Goal: Information Seeking & Learning: Learn about a topic

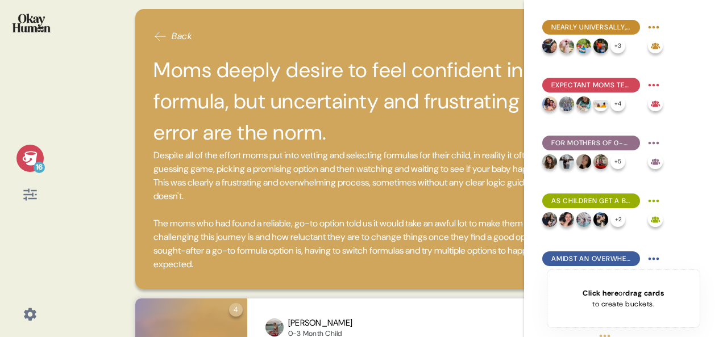
drag, startPoint x: 361, startPoint y: 162, endPoint x: 31, endPoint y: 23, distance: 358.7
click at [0, 0] on html "16 Back Moms deeply desire to feel confident in a go-to formula, but uncertaint…" at bounding box center [361, 168] width 723 height 337
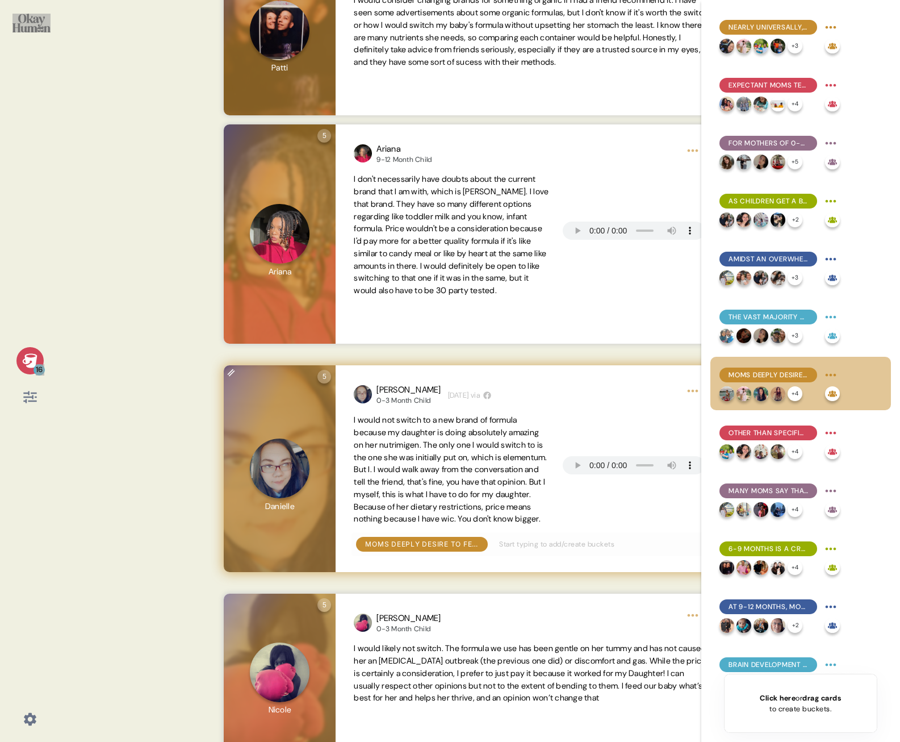
scroll to position [1496, 0]
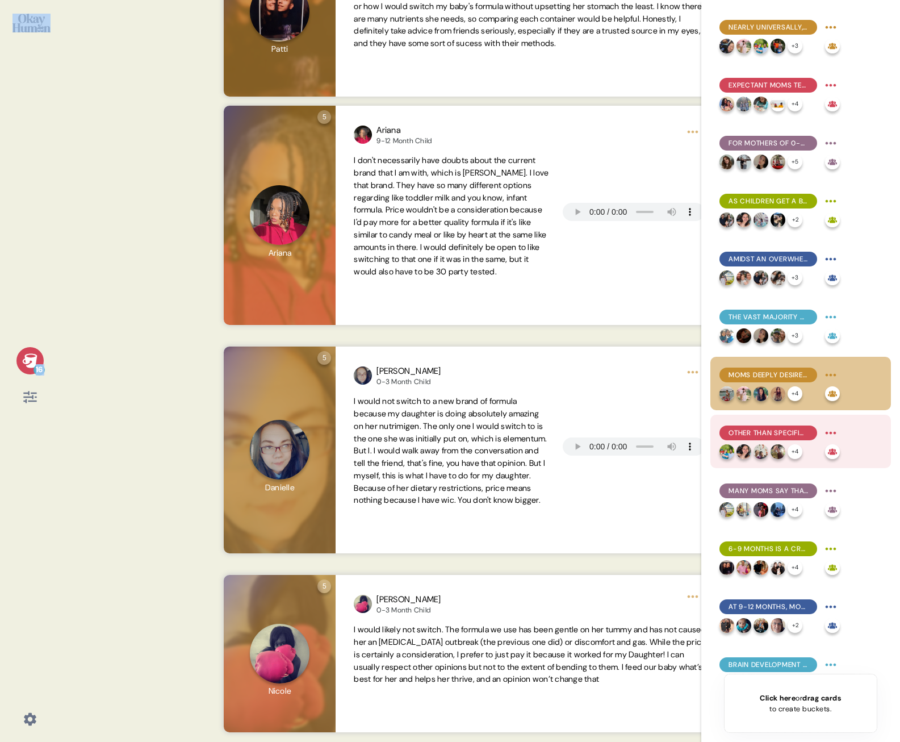
click at [722, 337] on div "Other than specific tolerance issues, price & ingredient alignment are top swit…" at bounding box center [801, 441] width 181 height 53
click at [722, 337] on span "Other than specific tolerance issues, price & ingredient alignment are top swit…" at bounding box center [769, 433] width 80 height 10
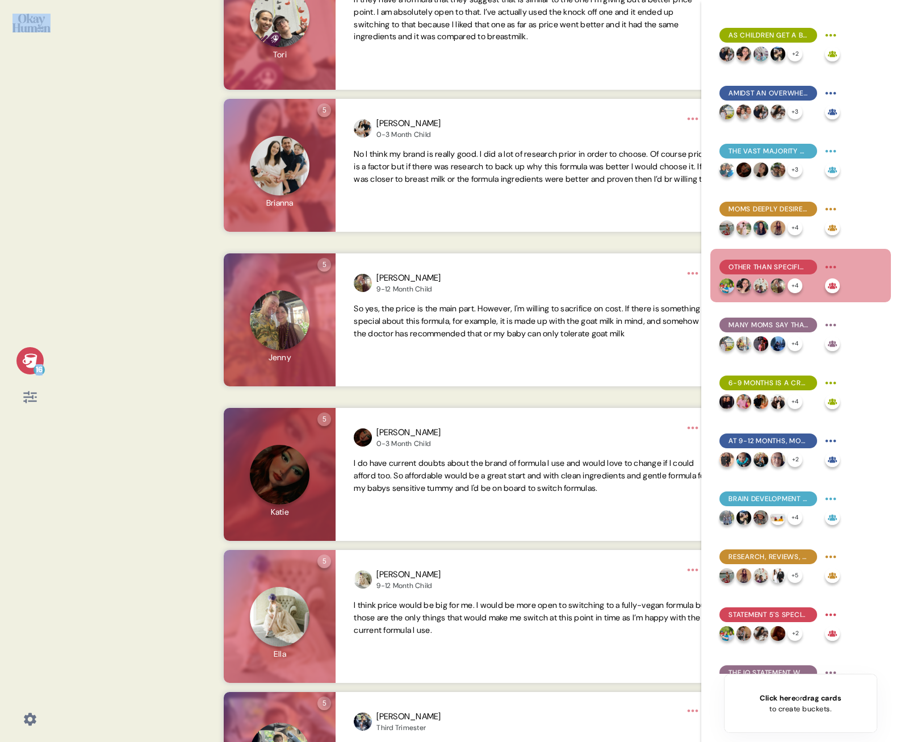
scroll to position [941, 0]
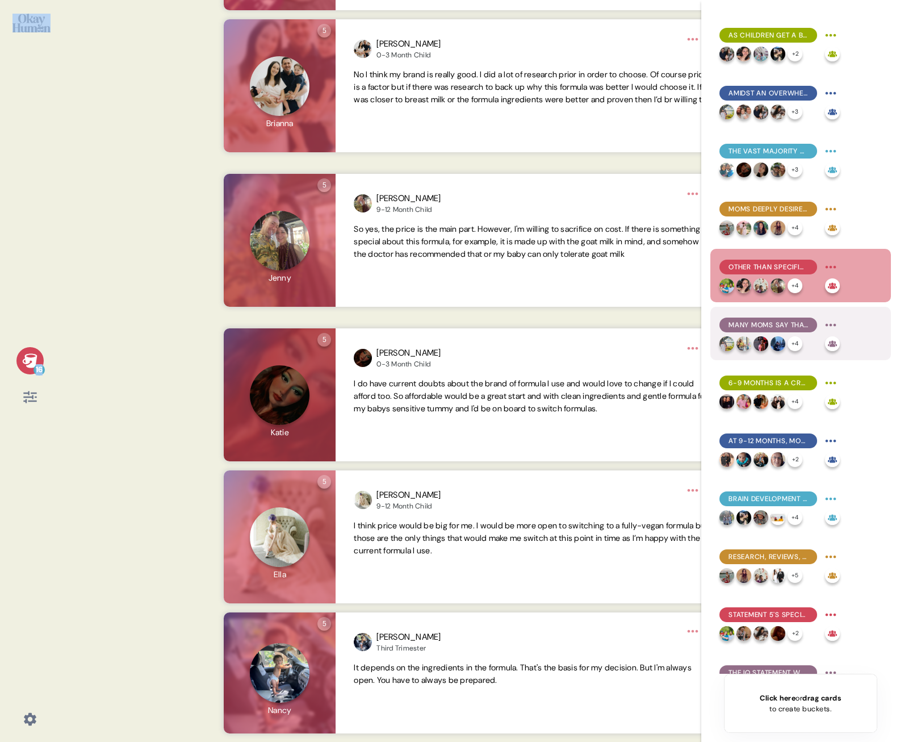
click at [722, 335] on div "Many moms say that switching would be more about getting away from a problemati…" at bounding box center [801, 333] width 181 height 53
click at [722, 324] on span "Many moms say that switching would be more about getting away from a problemati…" at bounding box center [769, 325] width 80 height 10
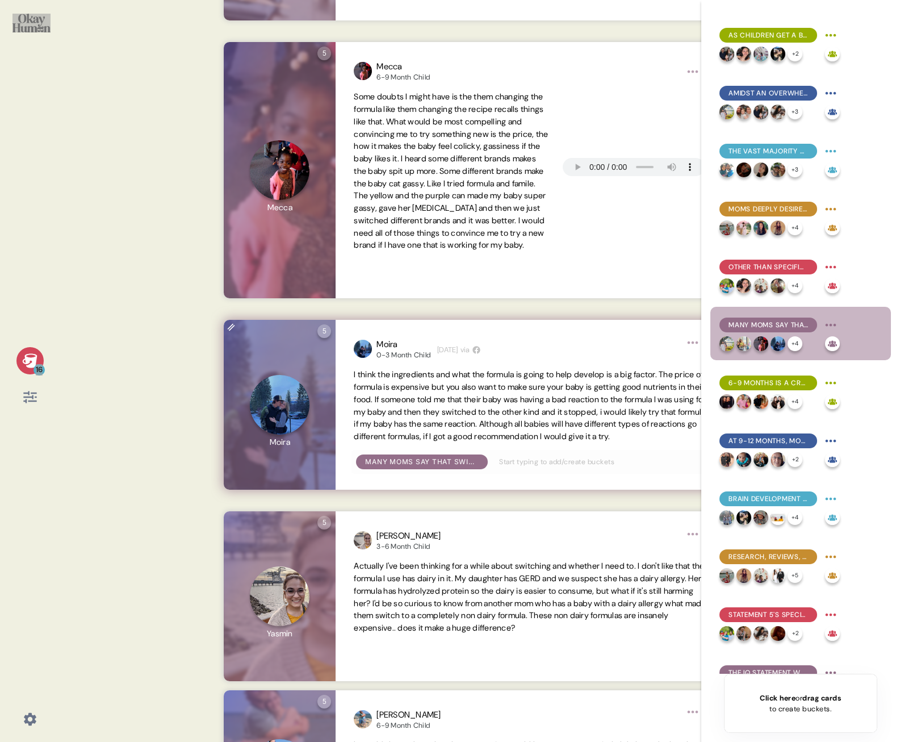
scroll to position [852, 0]
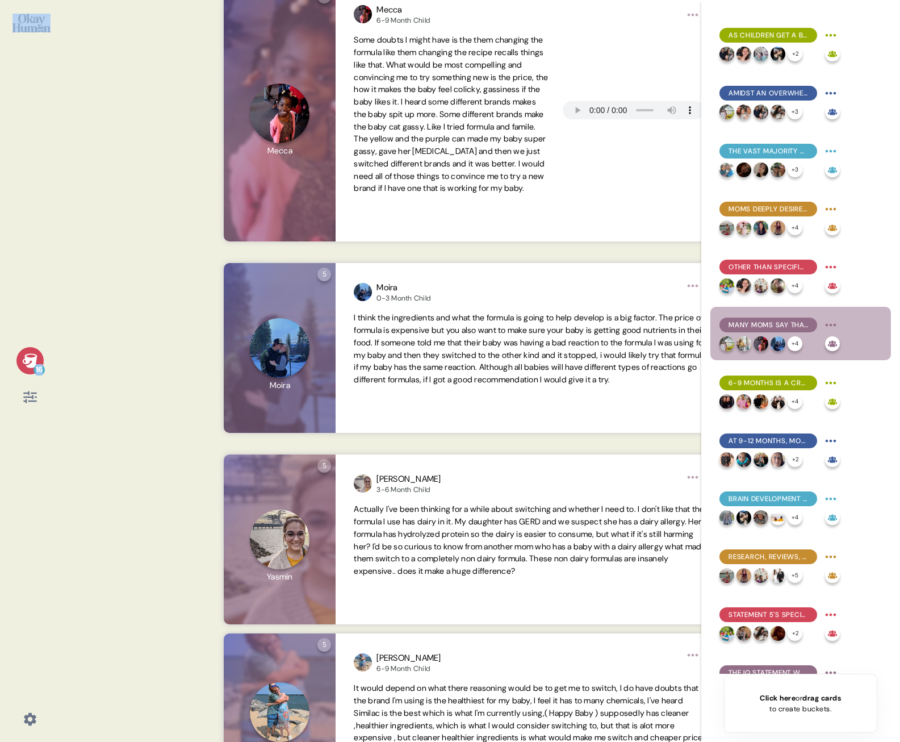
click at [127, 337] on div "16 Back Many moms say that switching would be more about getting away from a pr…" at bounding box center [450, 371] width 900 height 742
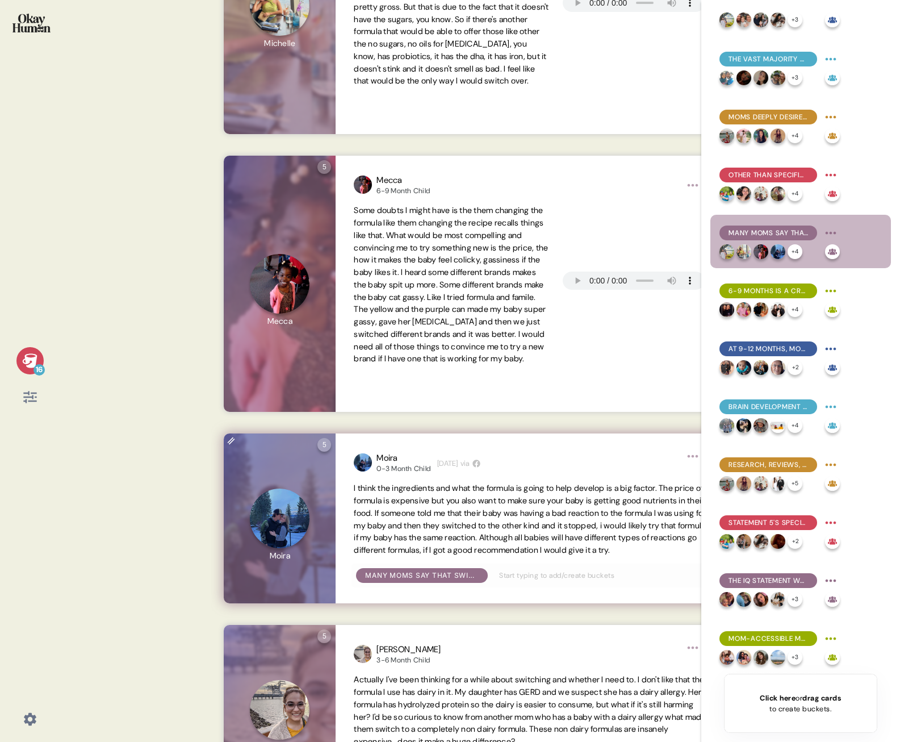
scroll to position [795, 0]
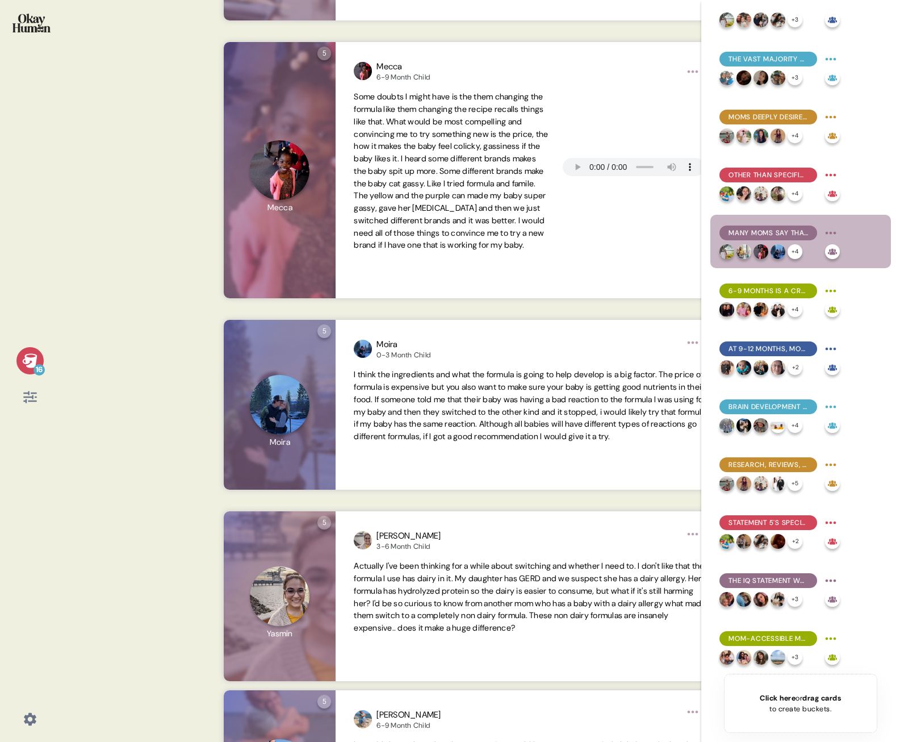
click at [208, 337] on div "16 Back Many moms say that switching would be more about getting away from a pr…" at bounding box center [450, 371] width 900 height 742
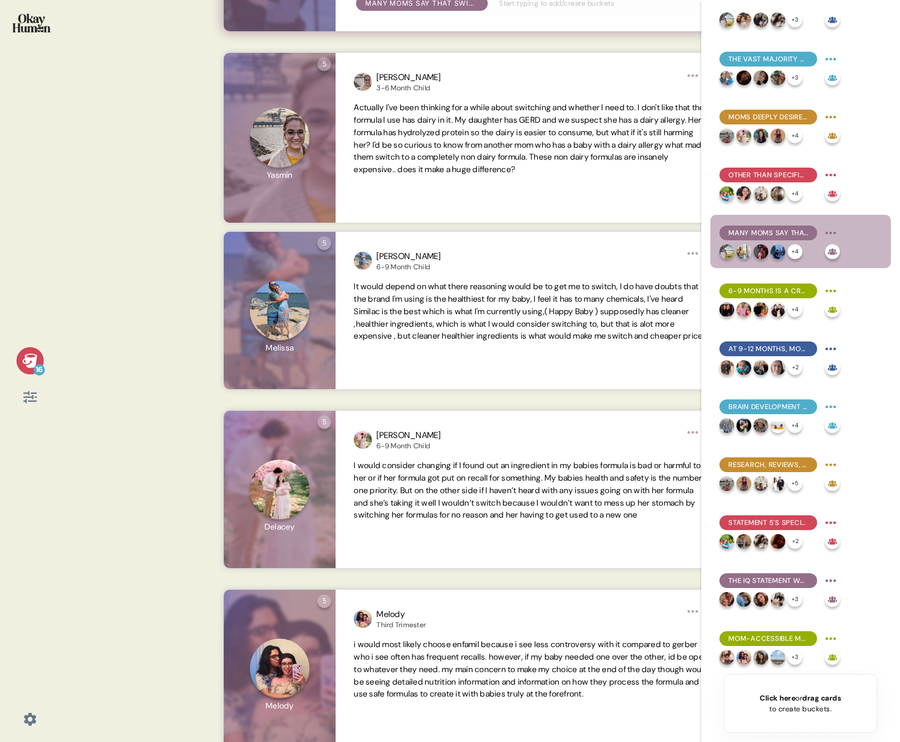
scroll to position [1280, 0]
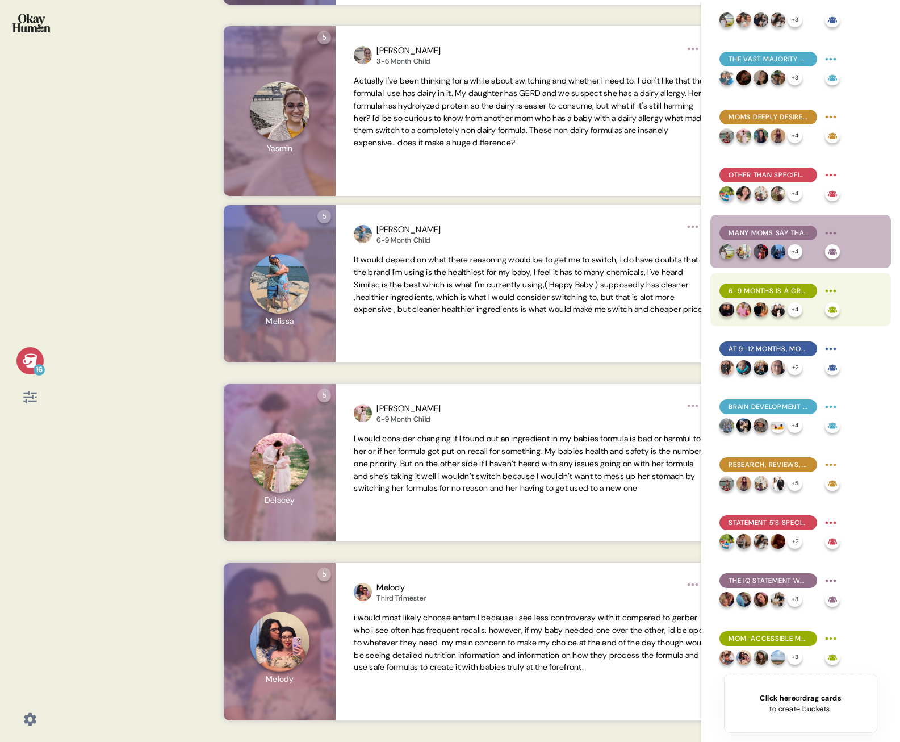
click at [722, 322] on div "6-9 months is a crucial development period, with mobility, motor skills, dietar…" at bounding box center [801, 299] width 181 height 53
click at [722, 305] on div "6-9 months is a crucial development period, with mobility, motor skills, dietar…" at bounding box center [801, 299] width 181 height 53
click at [722, 286] on span "6-9 months is a crucial development period, with mobility, motor skills, dietar…" at bounding box center [769, 291] width 80 height 10
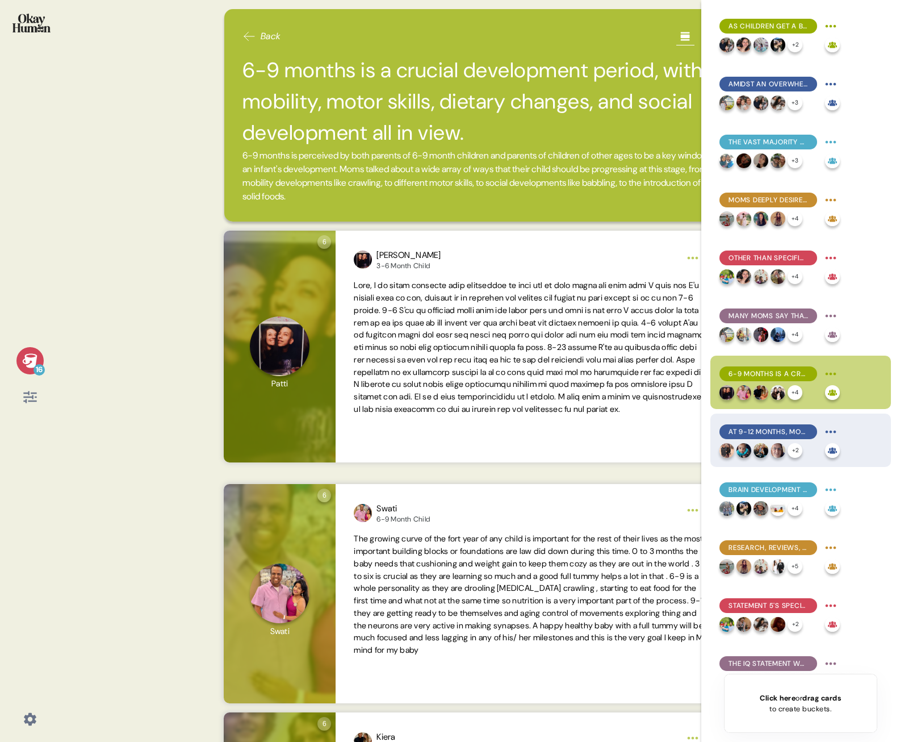
scroll to position [258, 0]
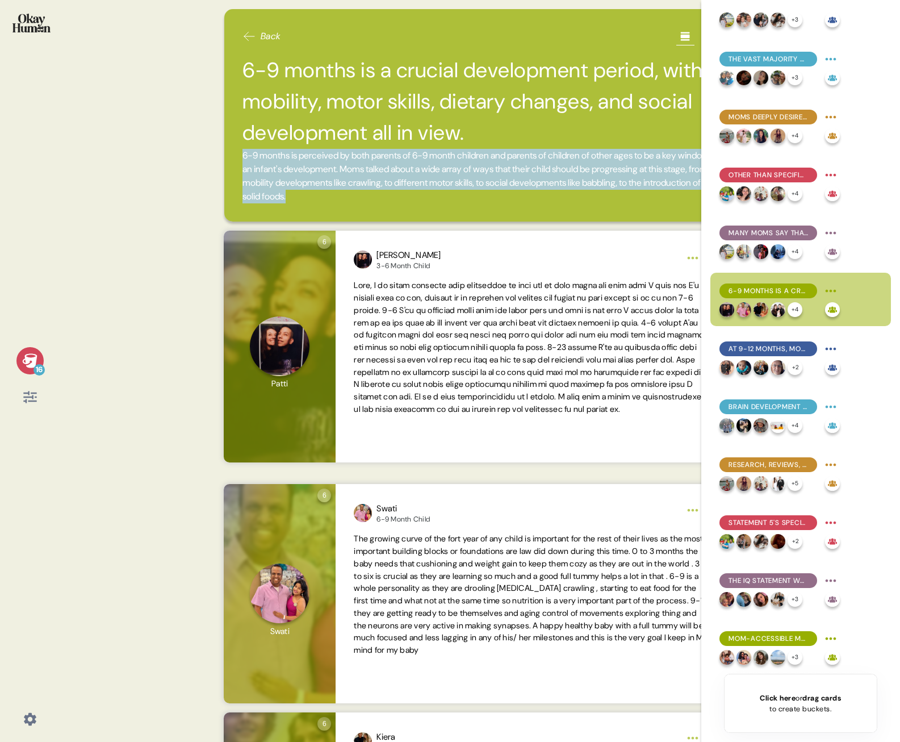
drag, startPoint x: 244, startPoint y: 157, endPoint x: 524, endPoint y: 191, distance: 282.6
click at [524, 191] on span "6-9 months is perceived by both parents of 6-9 month children and parents of ch…" at bounding box center [480, 176] width 475 height 55
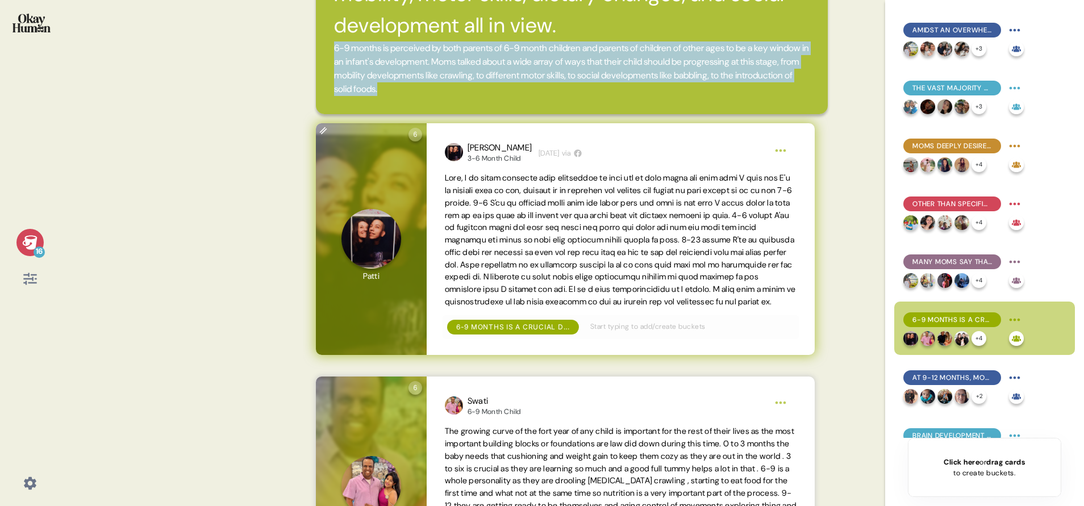
scroll to position [0, 0]
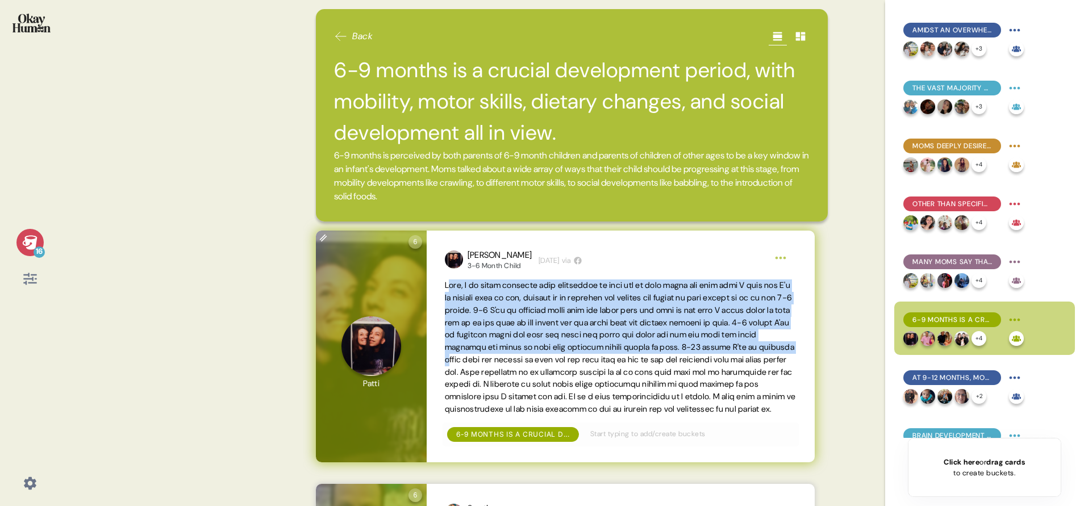
drag, startPoint x: 453, startPoint y: 285, endPoint x: 639, endPoint y: 356, distance: 199.4
click at [639, 337] on span at bounding box center [620, 347] width 351 height 134
click at [628, 337] on span at bounding box center [620, 346] width 351 height 134
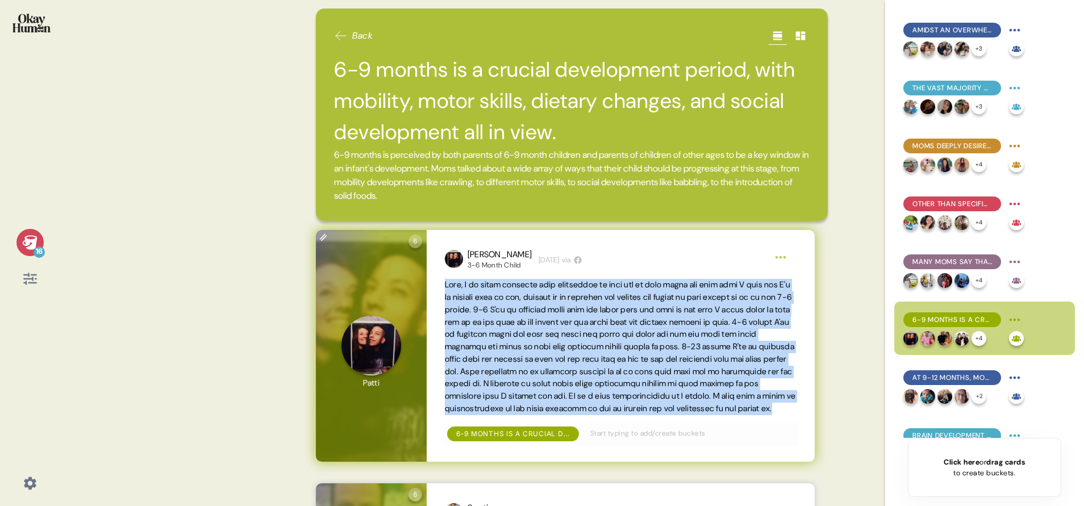
drag, startPoint x: 446, startPoint y: 284, endPoint x: 793, endPoint y: 420, distance: 372.9
click at [722, 337] on span at bounding box center [621, 347] width 352 height 136
copy span "Well, I am still learning what milestones to look for in each stage but from wh…"
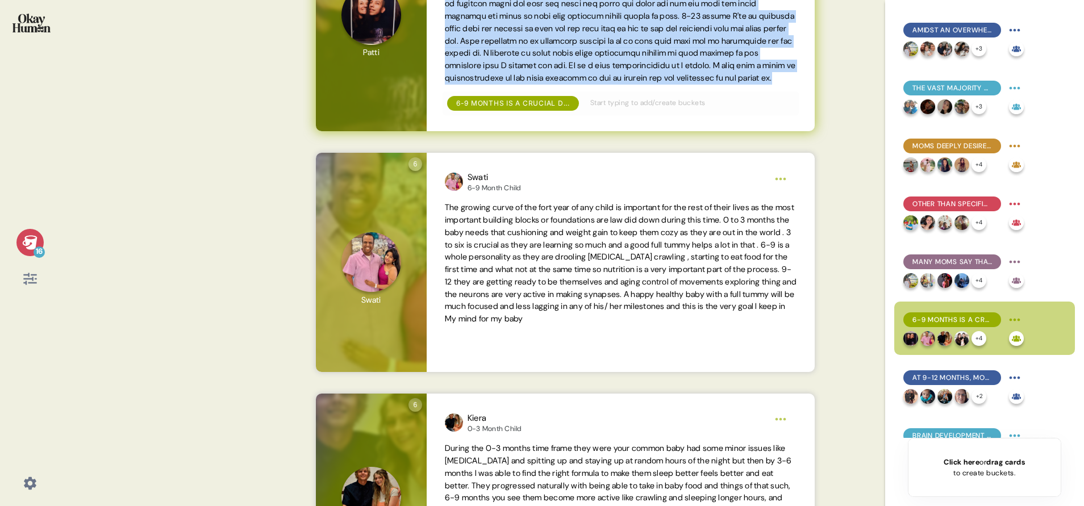
scroll to position [329, 0]
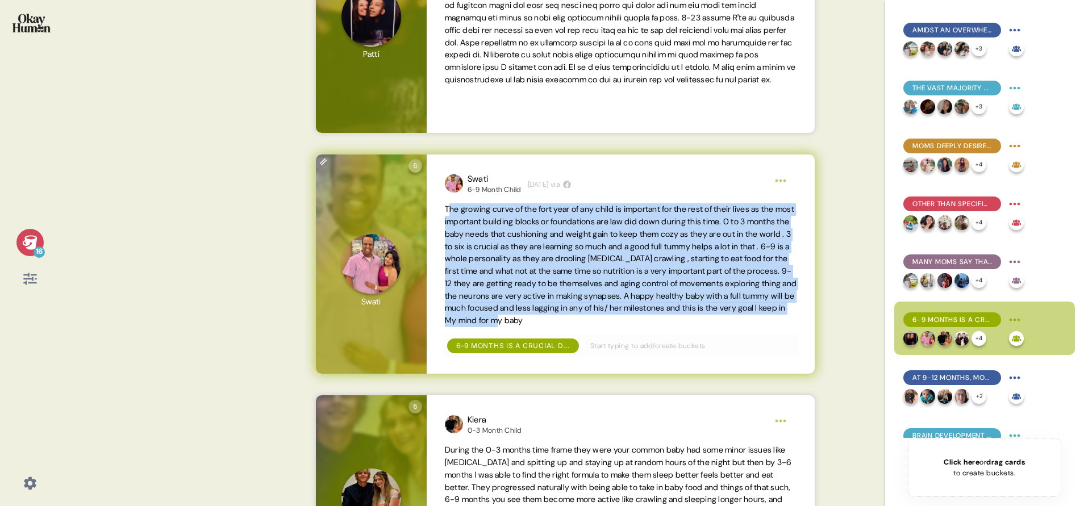
drag, startPoint x: 448, startPoint y: 211, endPoint x: 547, endPoint y: 331, distance: 155.4
click at [547, 327] on span "The growing curve of the fort year of any child is important for the rest of th…" at bounding box center [621, 265] width 352 height 124
drag, startPoint x: 547, startPoint y: 331, endPoint x: 506, endPoint y: 340, distance: 41.3
click at [506, 337] on div "Swati 6-9 Month Child [DEMOGRAPHIC_DATA][DATE] via The growing curve of the for…" at bounding box center [621, 264] width 388 height 219
click at [498, 293] on span "The growing curve of the fort year of any child is important for the rest of th…" at bounding box center [621, 265] width 352 height 122
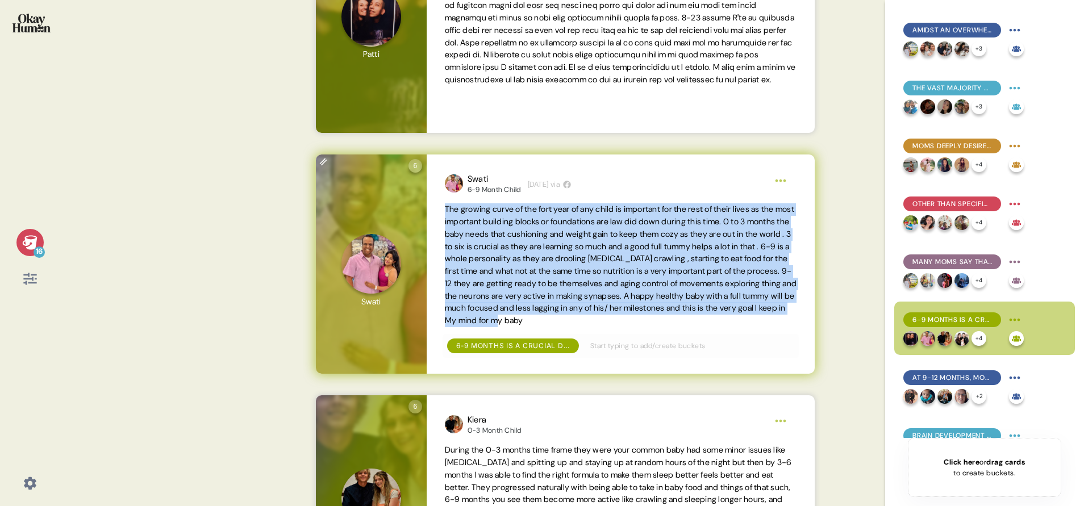
drag, startPoint x: 447, startPoint y: 208, endPoint x: 515, endPoint y: 335, distance: 143.9
click at [515, 327] on span "The growing curve of the fort year of any child is important for the rest of th…" at bounding box center [621, 265] width 352 height 124
copy span "The growing curve of the fort year of any child is important for the rest of th…"
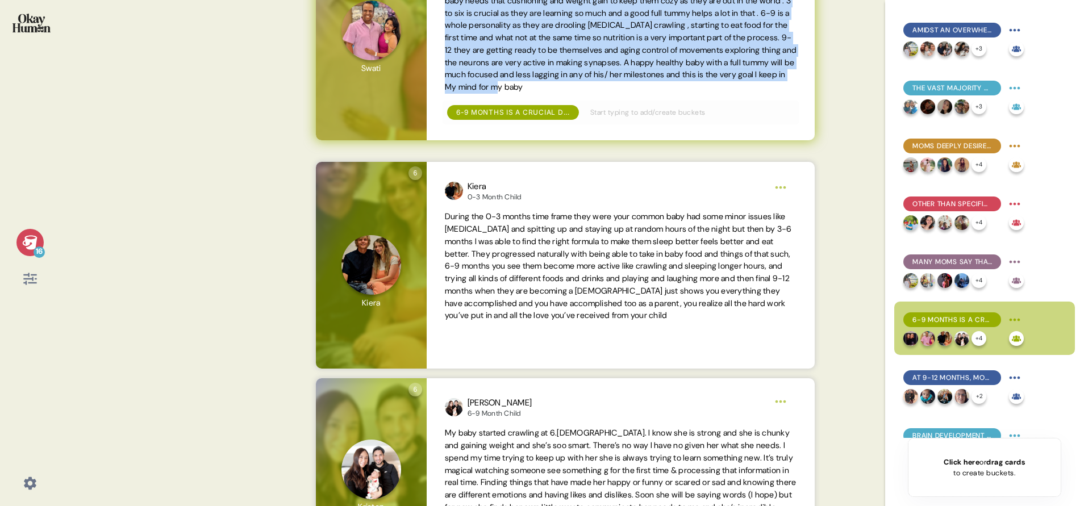
scroll to position [563, 0]
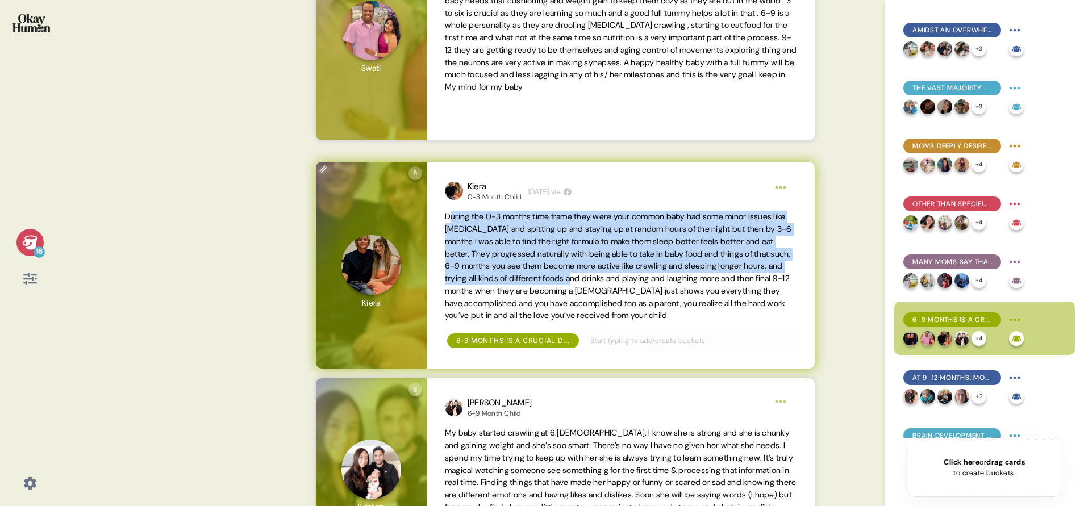
drag, startPoint x: 448, startPoint y: 216, endPoint x: 675, endPoint y: 277, distance: 235.4
click at [675, 277] on span "During the 0-3 months time frame they were your common baby had some minor issu…" at bounding box center [618, 265] width 347 height 109
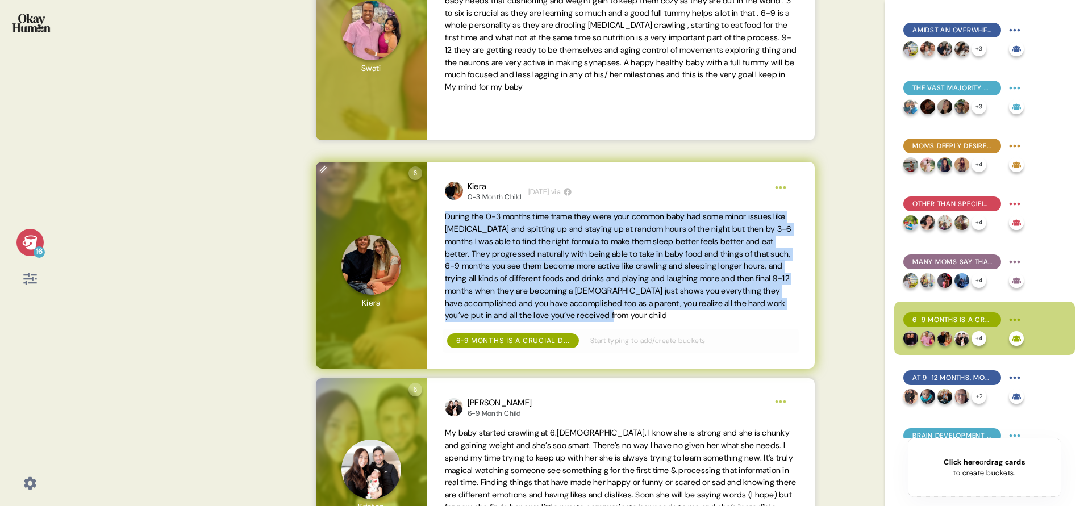
drag, startPoint x: 444, startPoint y: 216, endPoint x: 790, endPoint y: 314, distance: 360.0
click at [722, 314] on div "Kiera 0-3 Month Child [DEMOGRAPHIC_DATA][DATE] via During the 0-3 months time f…" at bounding box center [621, 265] width 388 height 207
copy span "During the 0-3 months time frame they were your common baby had some minor issu…"
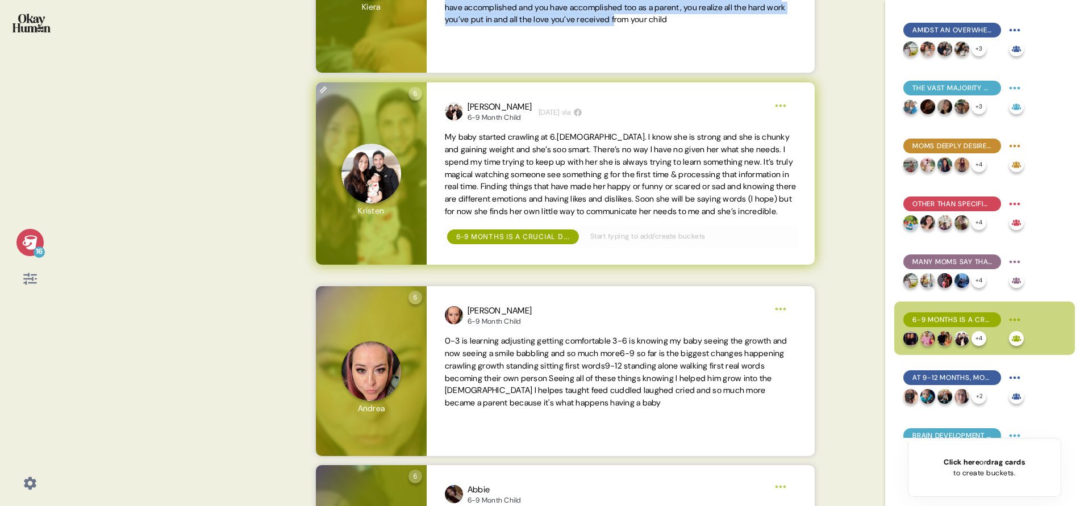
scroll to position [858, 0]
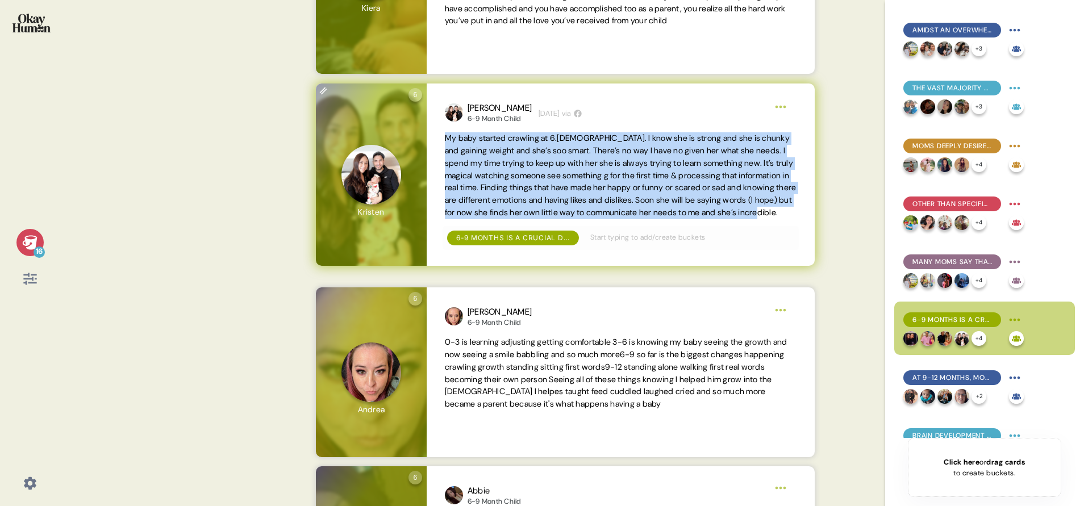
drag, startPoint x: 445, startPoint y: 137, endPoint x: 588, endPoint y: 223, distance: 166.1
click at [588, 219] on span "My baby started crawling at 6.[DEMOGRAPHIC_DATA]. I know she is strong and she …" at bounding box center [621, 175] width 352 height 86
copy span "My baby started crawling at 6.[DEMOGRAPHIC_DATA]. I know she is strong and she …"
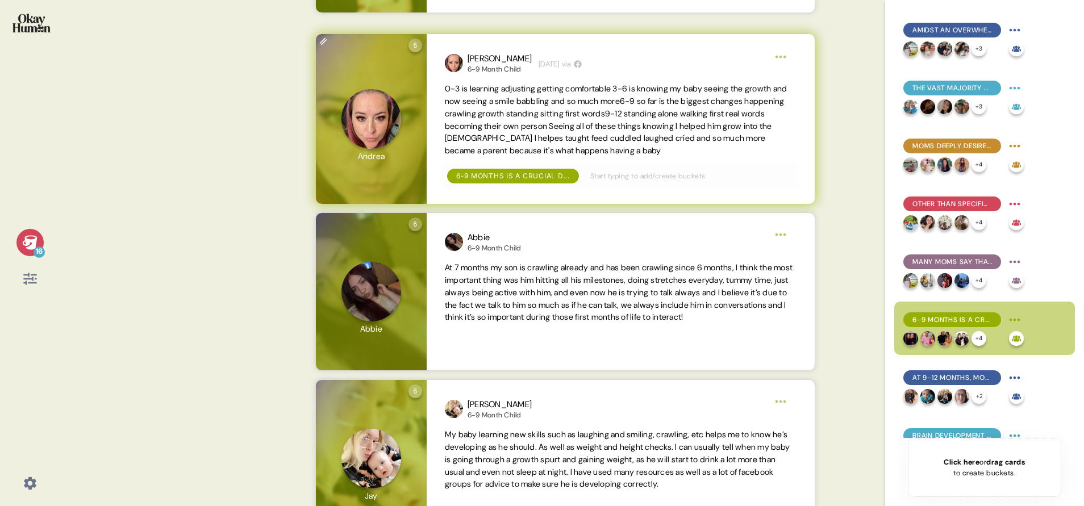
scroll to position [1110, 0]
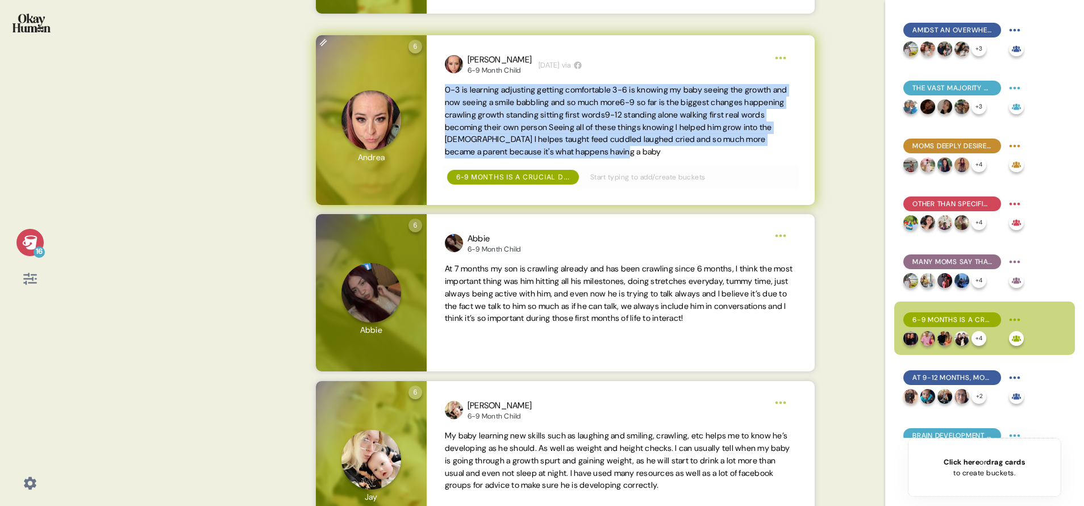
drag, startPoint x: 445, startPoint y: 89, endPoint x: 684, endPoint y: 148, distance: 246.4
click at [684, 148] on span "0-3 is learning adjusting getting comfortable 3-6 is knowing my baby seeing the…" at bounding box center [621, 121] width 352 height 74
copy span "0-3 is learning adjusting getting comfortable 3-6 is knowing my baby seeing the…"
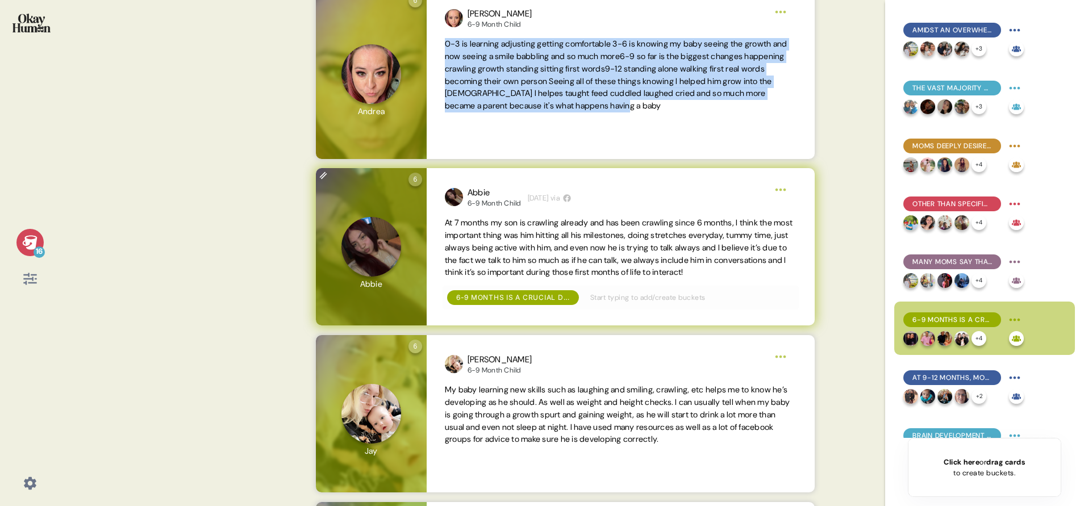
scroll to position [1159, 0]
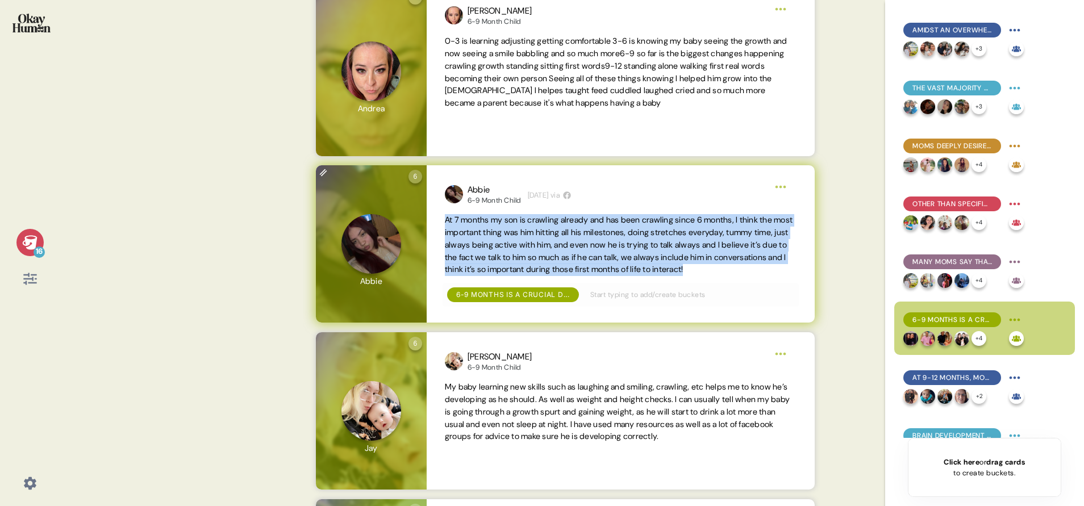
drag, startPoint x: 446, startPoint y: 219, endPoint x: 810, endPoint y: 271, distance: 367.9
click at [722, 271] on div "Abbie 6-9 Month Child [DEMOGRAPHIC_DATA][DATE] via At 7 months my son is crawli…" at bounding box center [621, 244] width 388 height 158
copy span "At 7 months my son is crawling already and has been crawling since 6 months, I …"
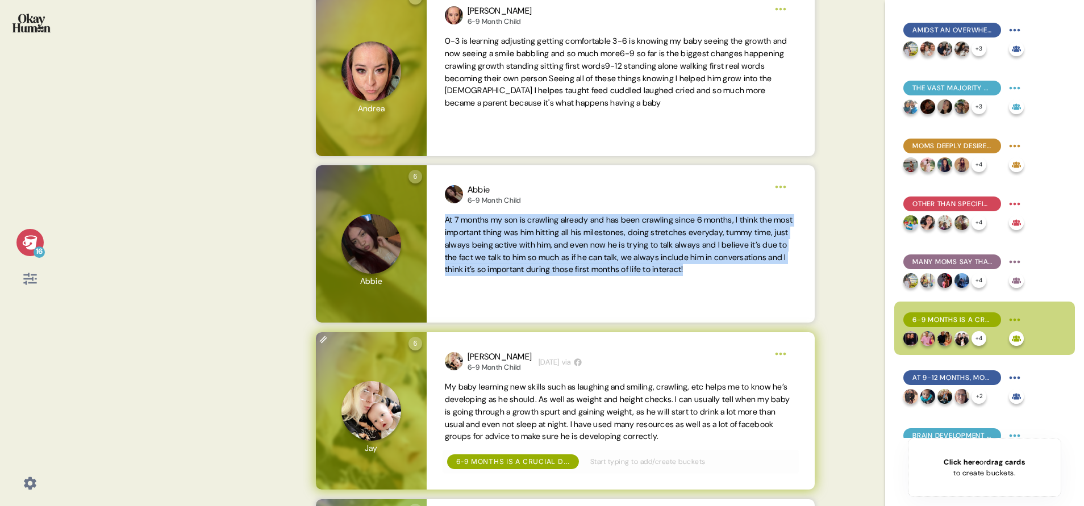
scroll to position [1282, 0]
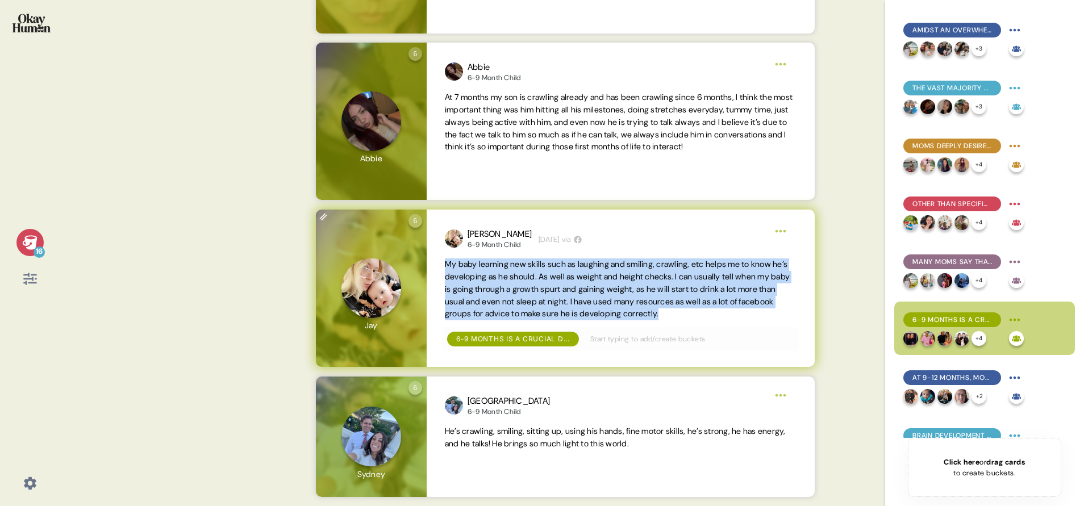
drag, startPoint x: 448, startPoint y: 265, endPoint x: 734, endPoint y: 311, distance: 289.5
click at [722, 311] on span "My baby learning new skills such as laughing and smiling, crawling, etc helps m…" at bounding box center [621, 289] width 352 height 62
copy span "My baby learning new skills such as laughing and smiling, crawling, etc helps m…"
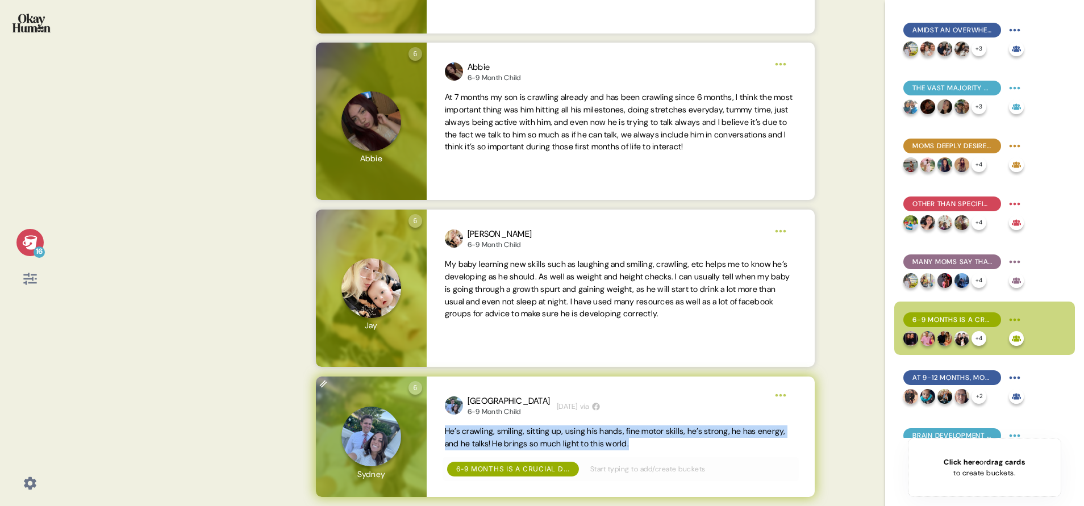
drag, startPoint x: 695, startPoint y: 448, endPoint x: 443, endPoint y: 423, distance: 253.4
click at [443, 337] on div "Sydney 6-9 Month Child [DEMOGRAPHIC_DATA][DATE] via He’s crawling, smiling, sit…" at bounding box center [621, 437] width 388 height 120
copy span "He’s crawling, smiling, sitting up, using his hands, fine motor skills, he’s st…"
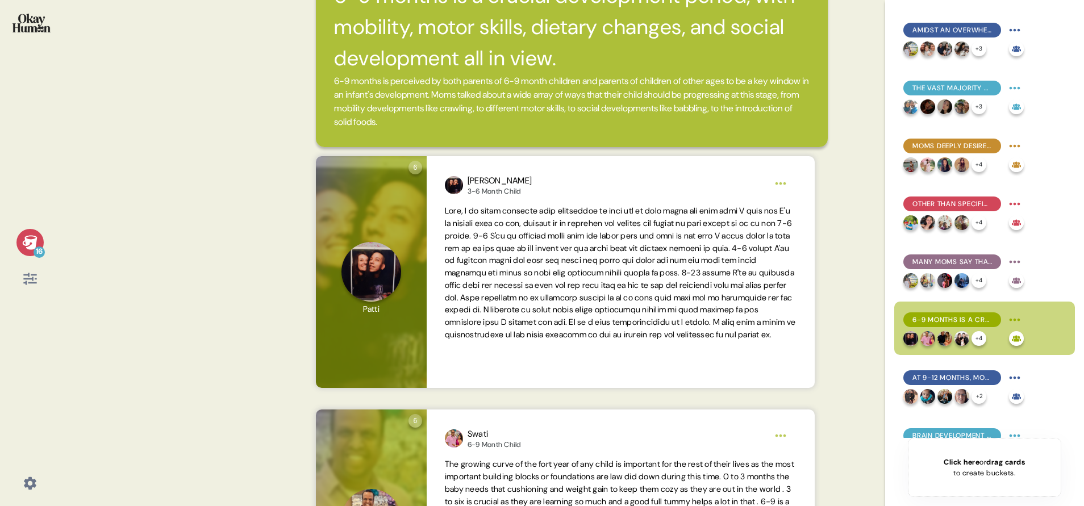
scroll to position [0, 0]
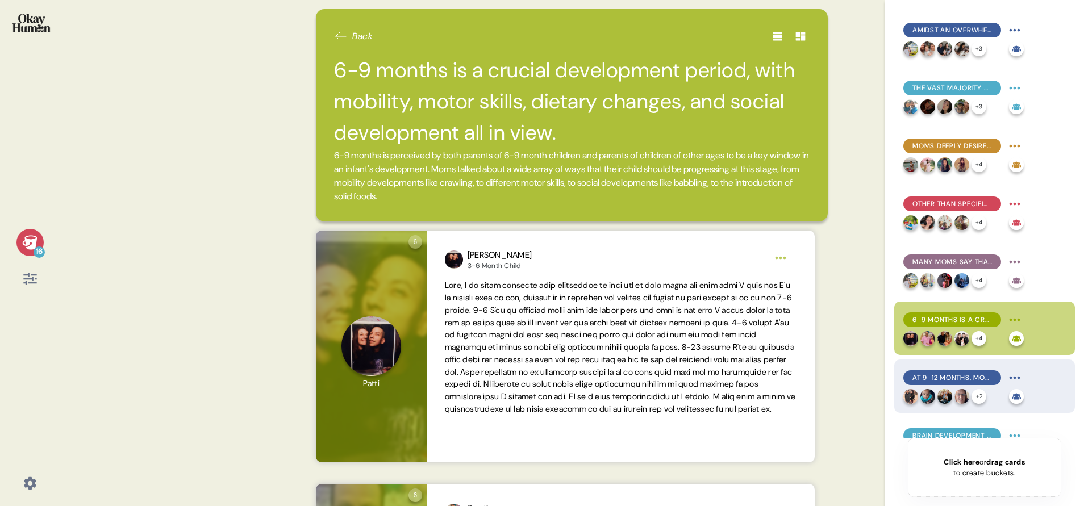
click at [722, 337] on div "At 9-12 months, moms are looking for first steps, first words, and further soci…" at bounding box center [984, 386] width 181 height 53
click at [722, 337] on span "At 9-12 months, moms are looking for first steps, first words, and further soci…" at bounding box center [952, 378] width 80 height 10
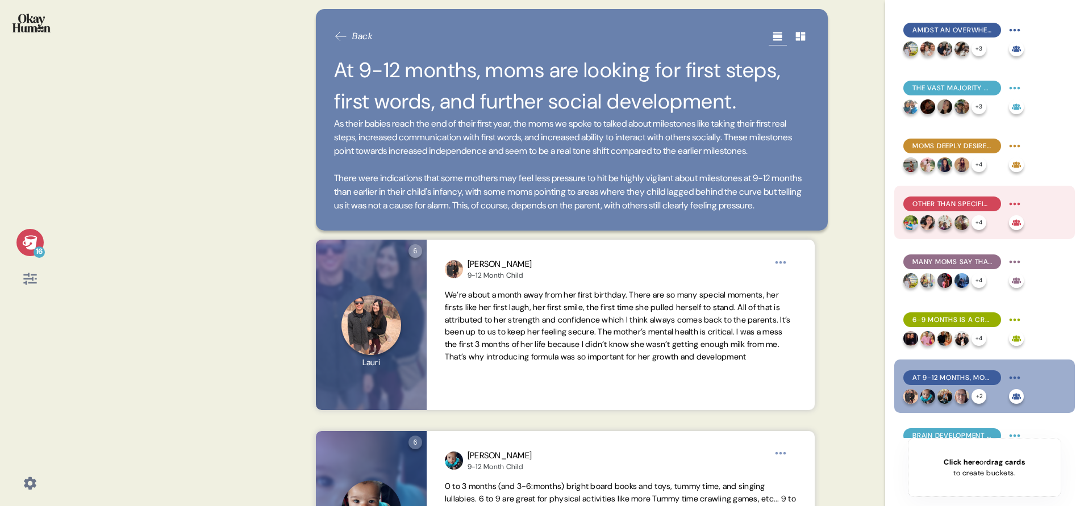
scroll to position [494, 0]
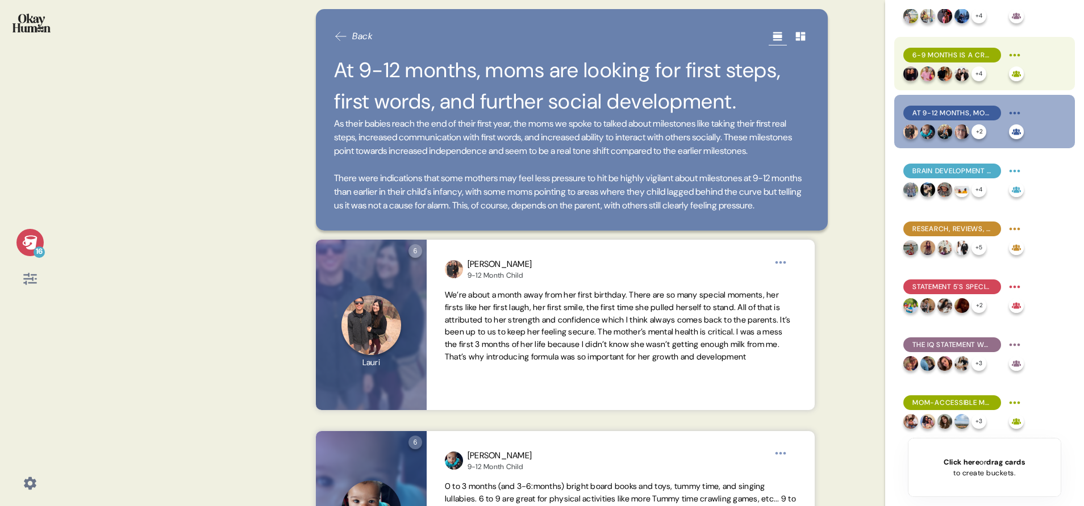
click at [722, 49] on div "6-9 months is a crucial development period, with mobility, motor skills, dietar…" at bounding box center [984, 63] width 181 height 53
click at [722, 53] on div "6-9 months is a crucial development period, with mobility, motor skills, dietar…" at bounding box center [984, 63] width 181 height 53
click at [722, 40] on div "6-9 months is a crucial development period, with mobility, motor skills, dietar…" at bounding box center [984, 63] width 181 height 53
click at [722, 51] on span "6-9 months is a crucial development period, with mobility, motor skills, dietar…" at bounding box center [952, 55] width 80 height 10
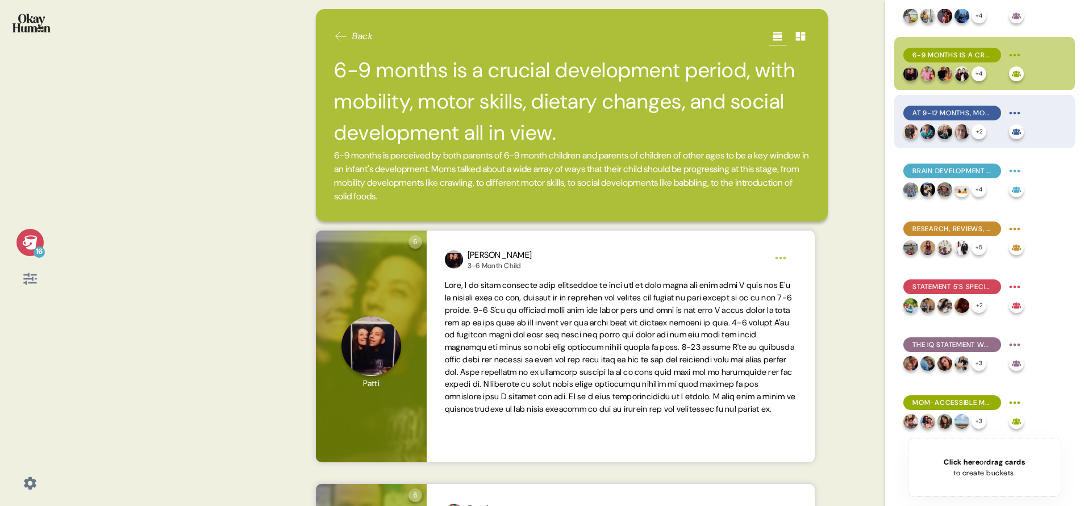
click at [722, 115] on span "At 9-12 months, moms are looking for first steps, first words, and further soci…" at bounding box center [952, 113] width 80 height 10
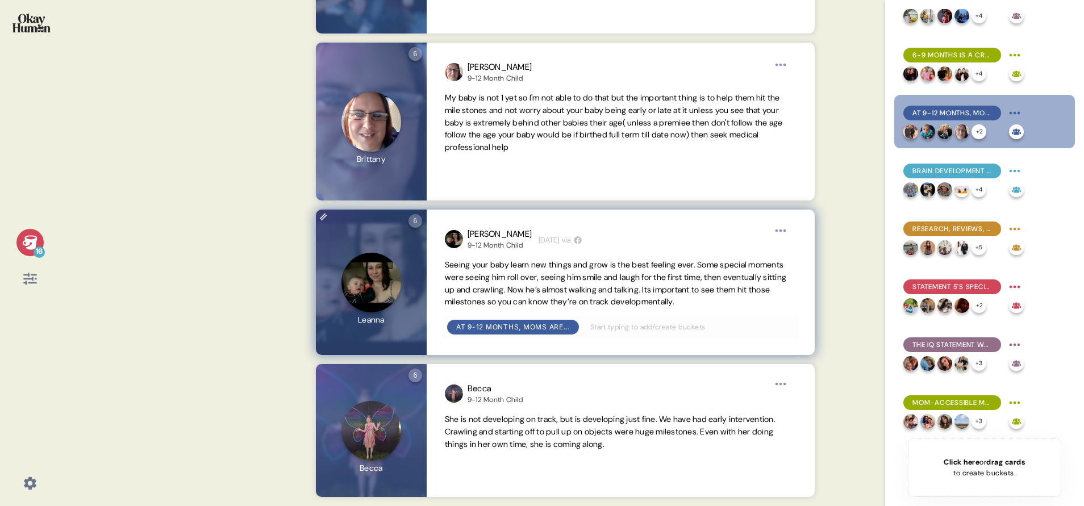
scroll to position [748, 0]
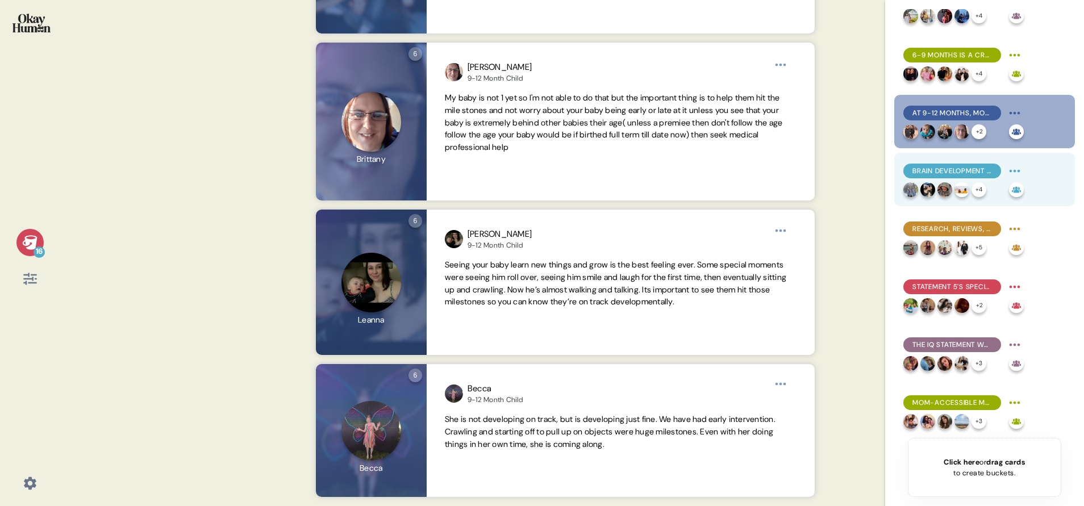
click at [722, 169] on div "Brain development was moms' stated top formula priority, though long-term and i…" at bounding box center [984, 179] width 181 height 53
click at [722, 170] on div "Brain development was moms' stated top formula priority, though long-term and i…" at bounding box center [984, 179] width 181 height 53
click at [722, 160] on div "Brain development was moms' stated top formula priority, though long-term and i…" at bounding box center [984, 179] width 181 height 53
click at [722, 163] on div "Brain development was moms' stated top formula priority, though long-term and i…" at bounding box center [963, 171] width 120 height 18
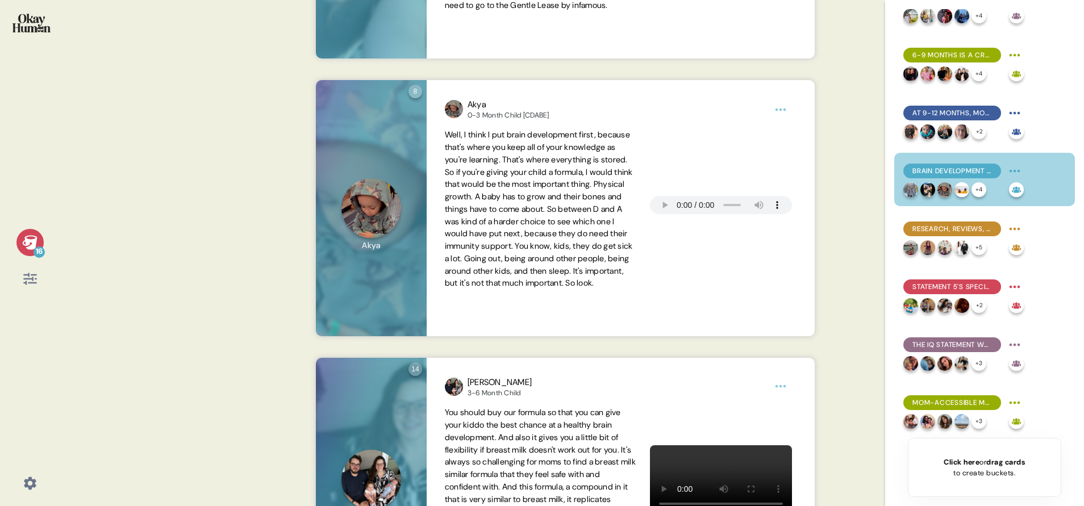
scroll to position [823, 0]
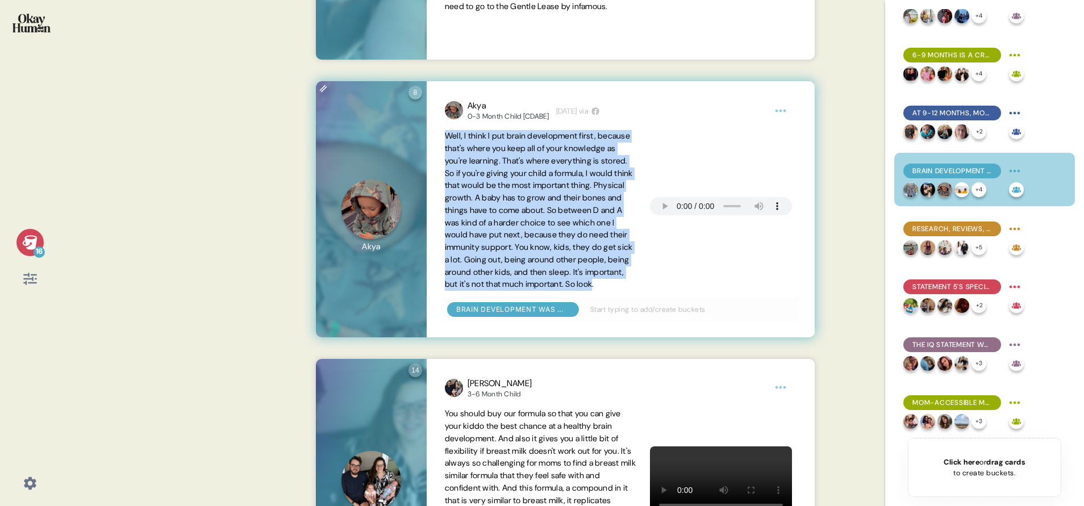
drag, startPoint x: 604, startPoint y: 321, endPoint x: 444, endPoint y: 164, distance: 224.2
click at [445, 164] on span "Well, I think I put brain development first, because that's where you keep all …" at bounding box center [539, 210] width 188 height 158
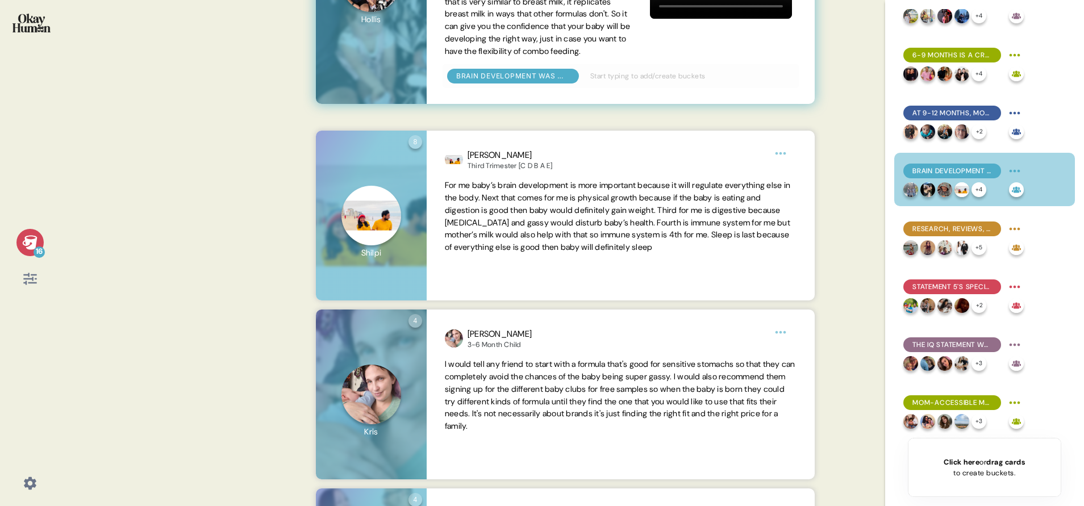
scroll to position [1321, 0]
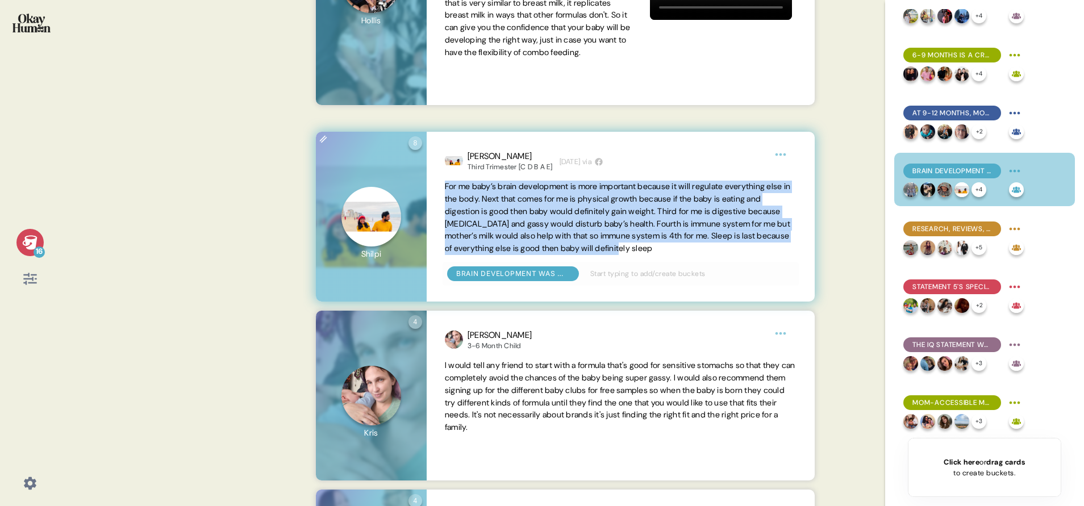
drag, startPoint x: 447, startPoint y: 215, endPoint x: 741, endPoint y: 276, distance: 300.4
click at [722, 255] on span "For me baby’s brain development is more important because it will regulate ever…" at bounding box center [621, 218] width 352 height 74
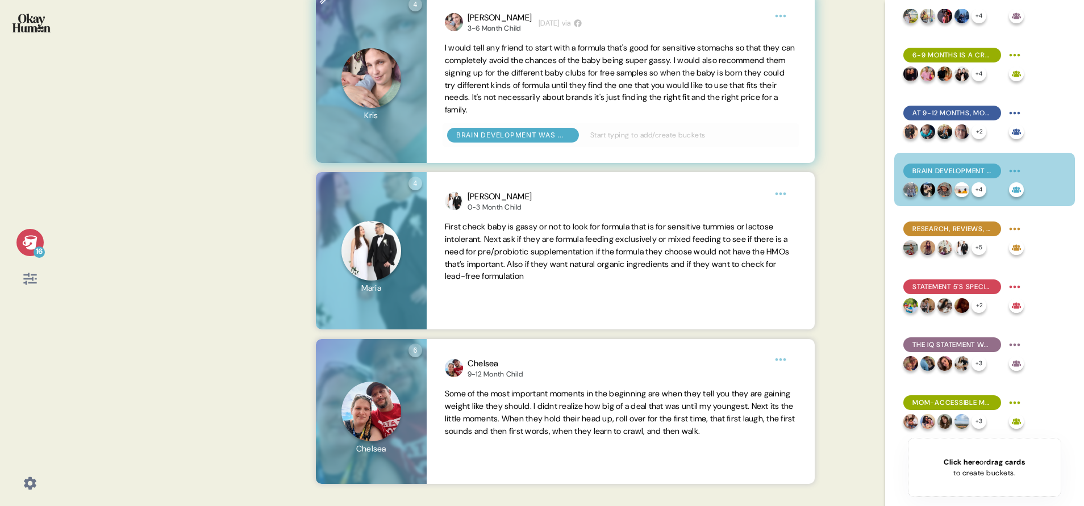
scroll to position [1666, 0]
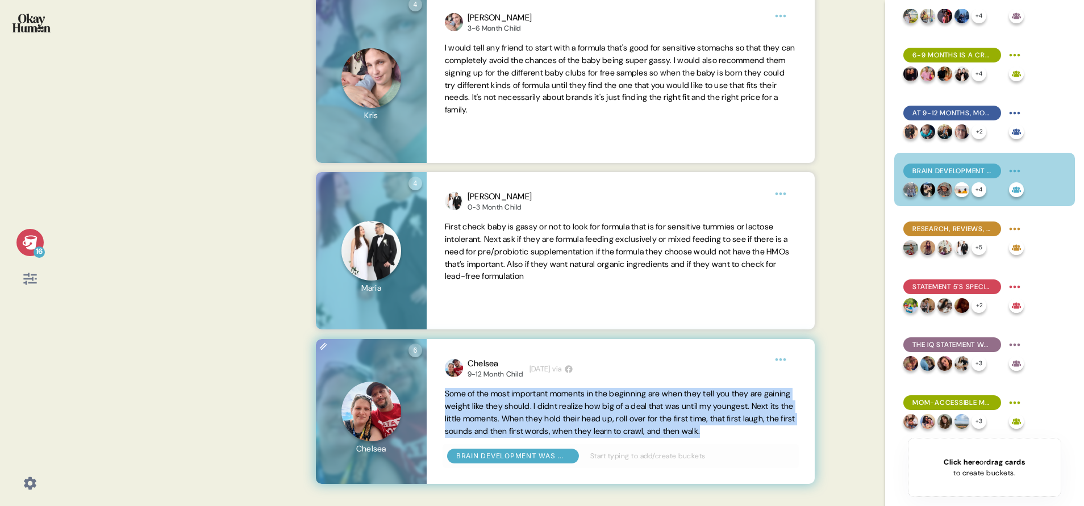
drag, startPoint x: 444, startPoint y: 392, endPoint x: 487, endPoint y: 444, distance: 67.4
click at [487, 337] on span "Some of the most important moments in the beginning are when they tell you they…" at bounding box center [621, 412] width 352 height 49
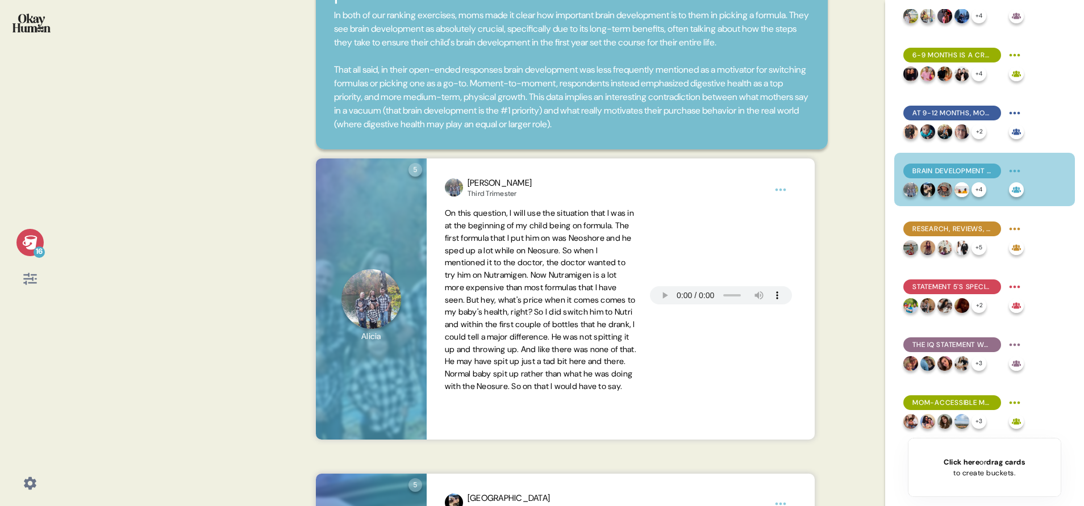
scroll to position [93, 0]
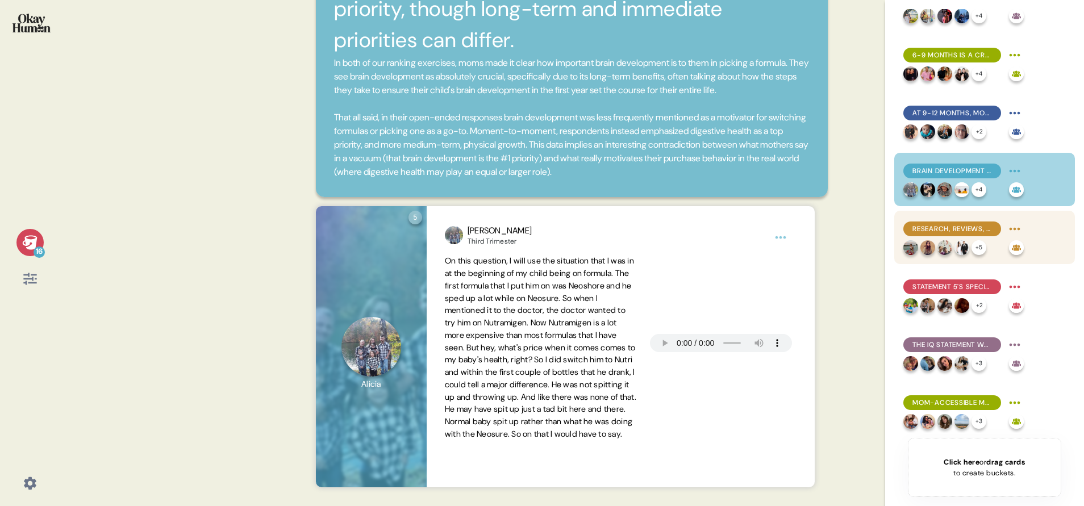
click at [722, 230] on div "Research, reviews, and doctors' recommendations help pull apart formula brands'…" at bounding box center [984, 237] width 181 height 53
click at [722, 225] on div "Research, reviews, and doctors' recommendations help pull apart formula brands'…" at bounding box center [984, 237] width 181 height 53
click at [722, 231] on div "Research, reviews, and doctors' recommendations help pull apart formula brands'…" at bounding box center [984, 237] width 181 height 53
click at [722, 227] on div "Research, reviews, and doctors' recommendations help pull apart formula brands'…" at bounding box center [984, 237] width 181 height 53
click at [722, 230] on span "Research, reviews, and doctors' recommendations help pull apart formula brands'…" at bounding box center [952, 229] width 80 height 10
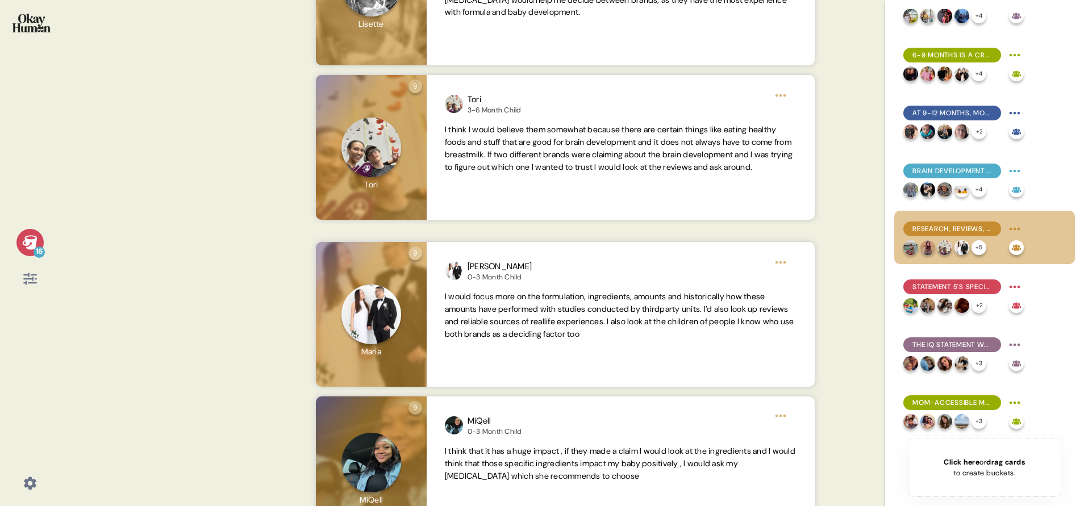
scroll to position [1349, 0]
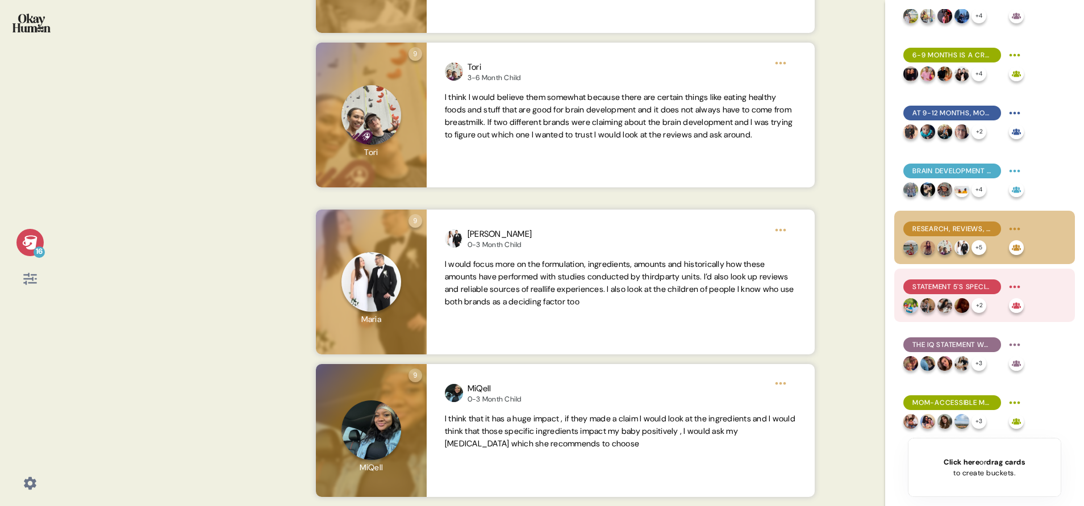
click at [722, 275] on div "Statement 5's specificity and clinical support made it the most compelling, wit…" at bounding box center [984, 295] width 181 height 53
click at [722, 290] on div "Statement 5's specificity and clinical support made it the most compelling, wit…" at bounding box center [984, 295] width 181 height 53
click at [722, 282] on span "Statement 5's specificity and clinical support made it the most compelling, wit…" at bounding box center [952, 287] width 80 height 10
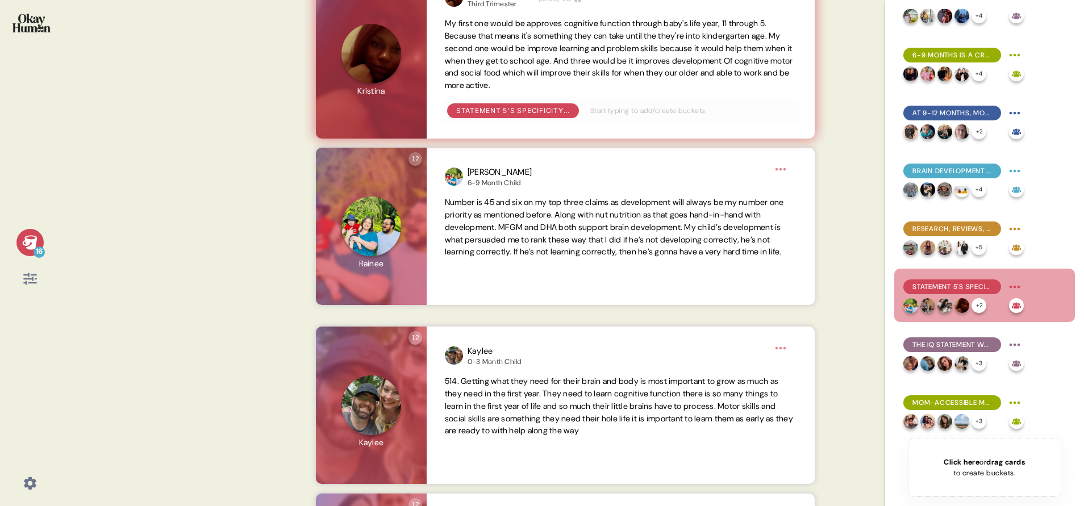
scroll to position [294, 0]
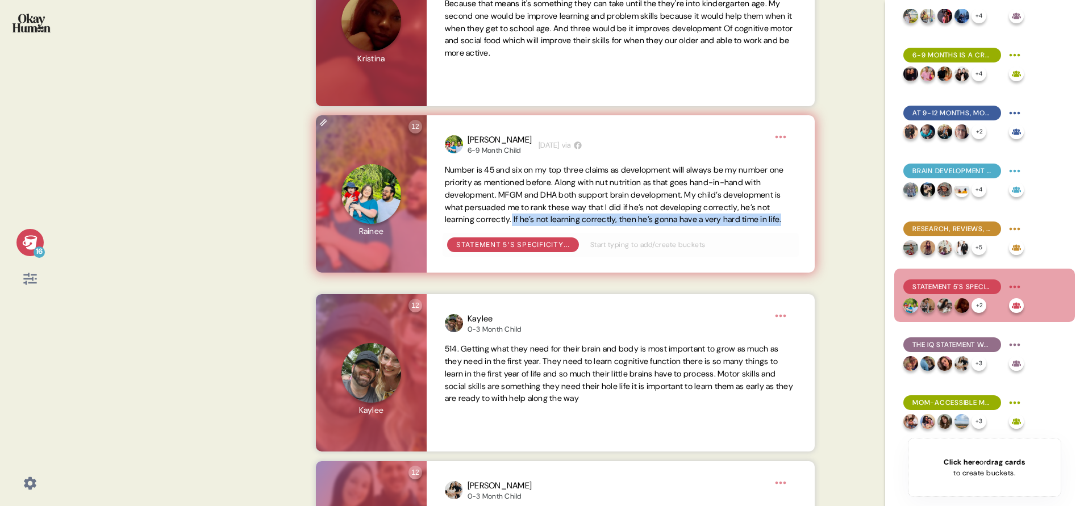
drag, startPoint x: 588, startPoint y: 229, endPoint x: 615, endPoint y: 245, distance: 31.6
click at [615, 226] on span "Number is 45 and six on my top three claims as development will always be my nu…" at bounding box center [621, 195] width 352 height 62
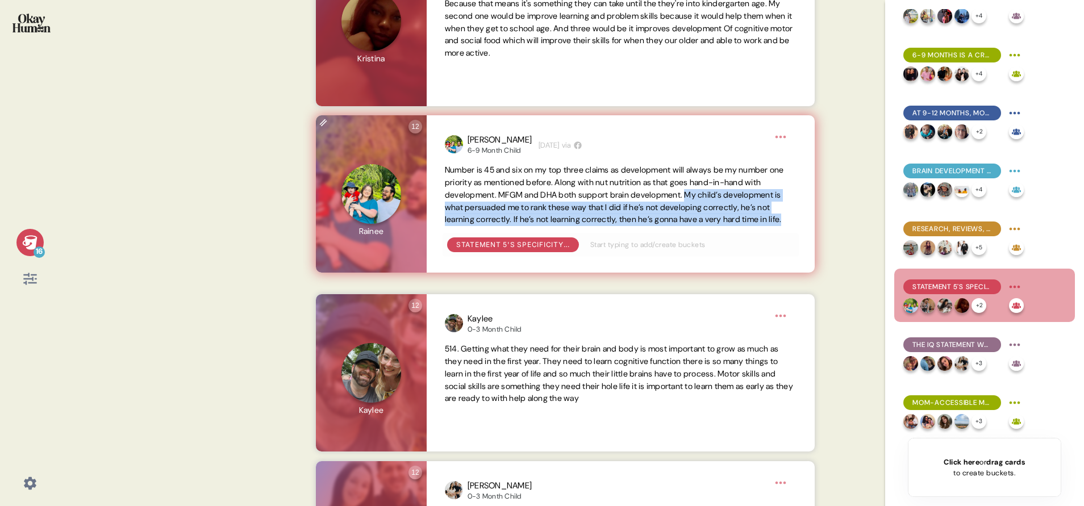
drag, startPoint x: 720, startPoint y: 206, endPoint x: 730, endPoint y: 243, distance: 37.8
click at [722, 226] on span "Number is 45 and six on my top three claims as development will always be my nu…" at bounding box center [621, 195] width 352 height 62
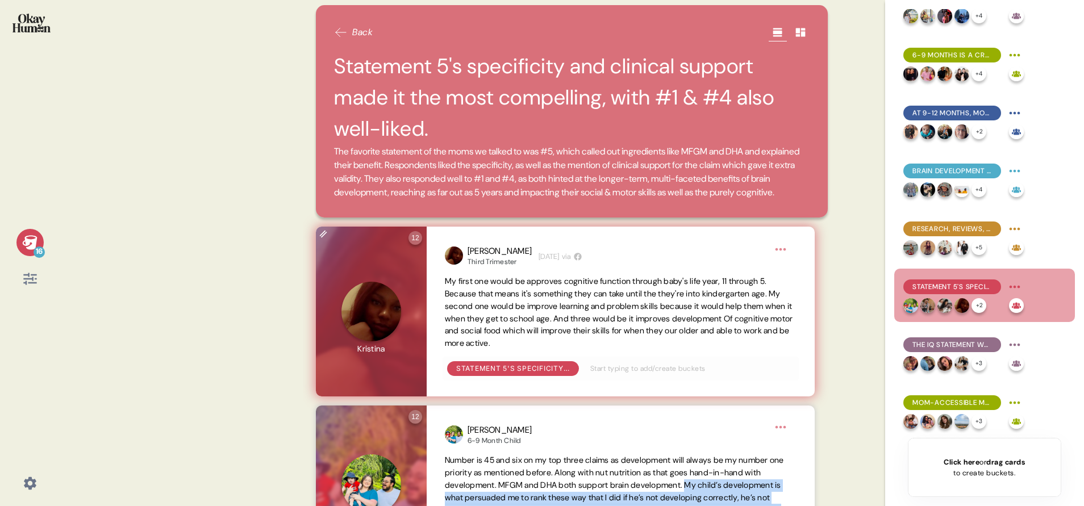
scroll to position [0, 0]
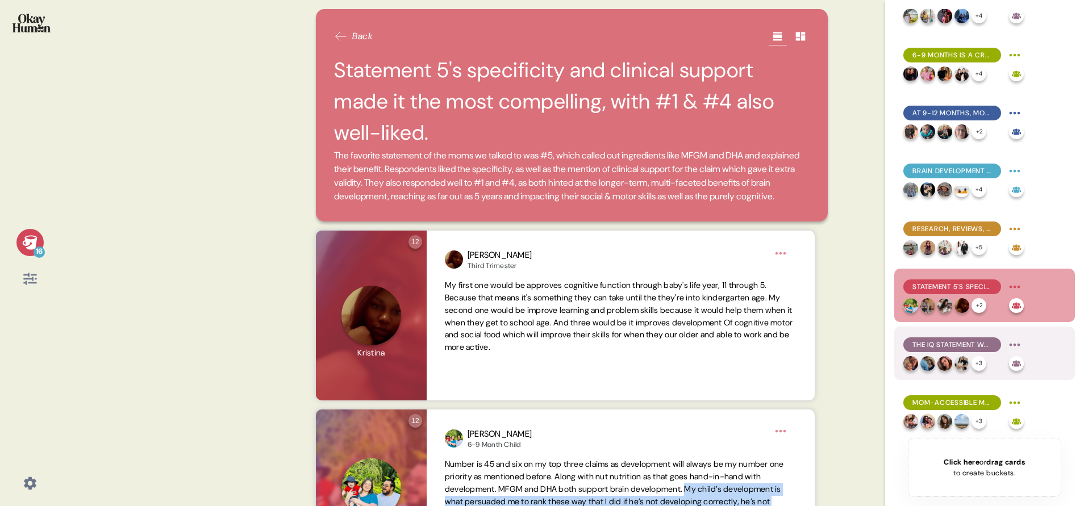
click at [722, 337] on div "The IQ statement was the least compelling, with statement #3 also failing to co…" at bounding box center [984, 353] width 181 height 53
click at [722, 337] on div "The IQ statement was the least compelling, with statement #3 also failing to co…" at bounding box center [952, 344] width 98 height 15
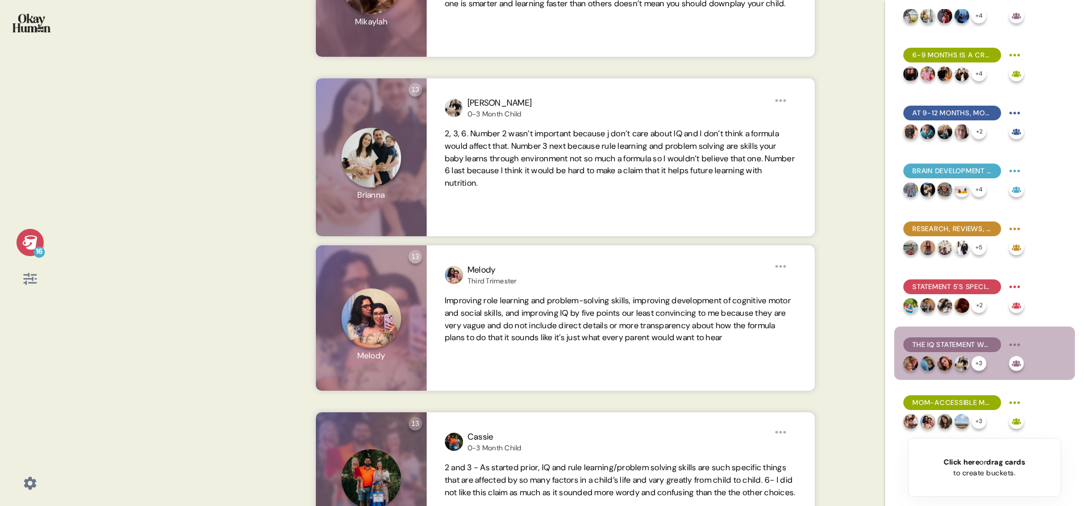
scroll to position [901, 0]
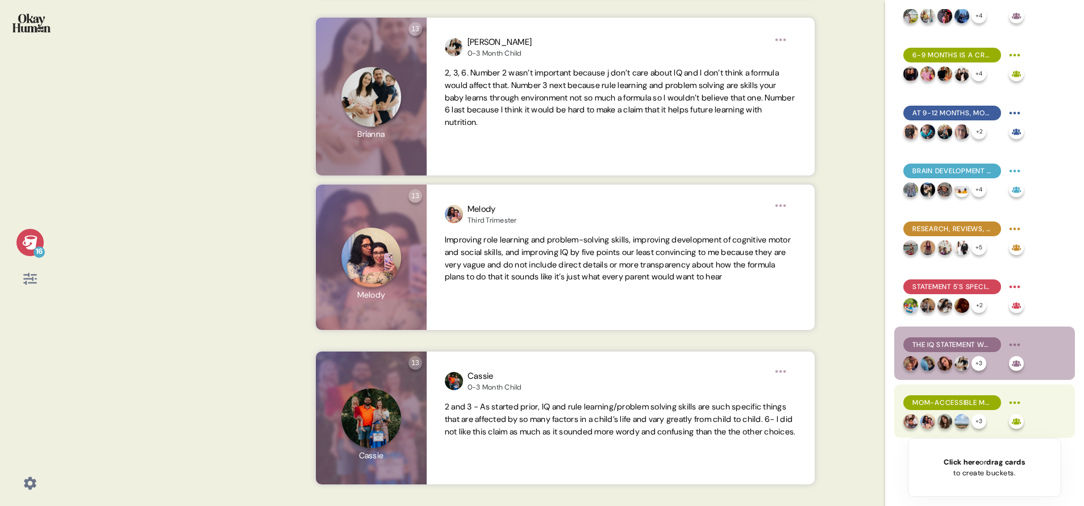
click at [722, 337] on div "Mom-accessible messages is deeply empathetic and helps them "do their own resea…" at bounding box center [984, 411] width 181 height 53
click at [722, 337] on div "Mom-accessible messages is deeply empathetic and helps them "do their own resea…" at bounding box center [963, 403] width 120 height 18
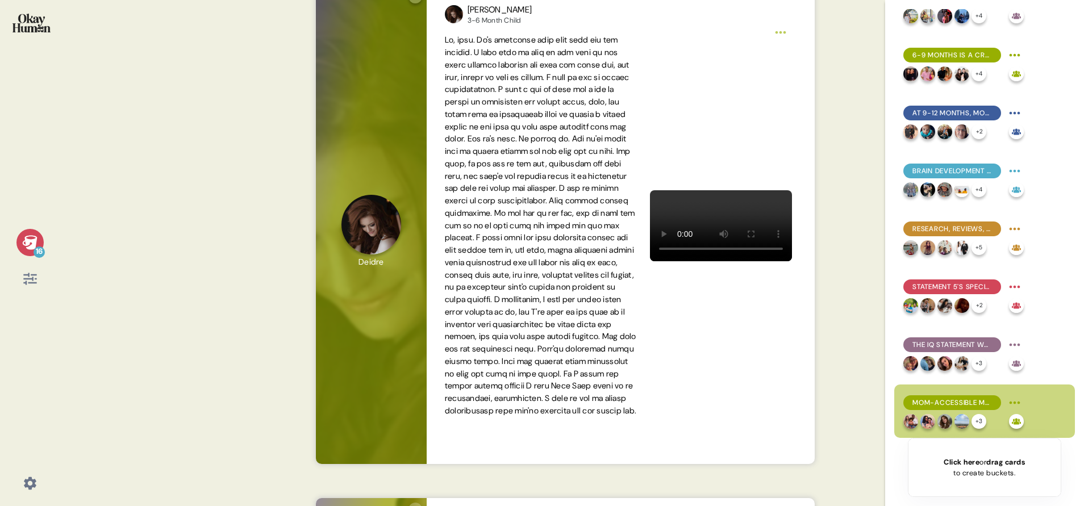
scroll to position [271, 0]
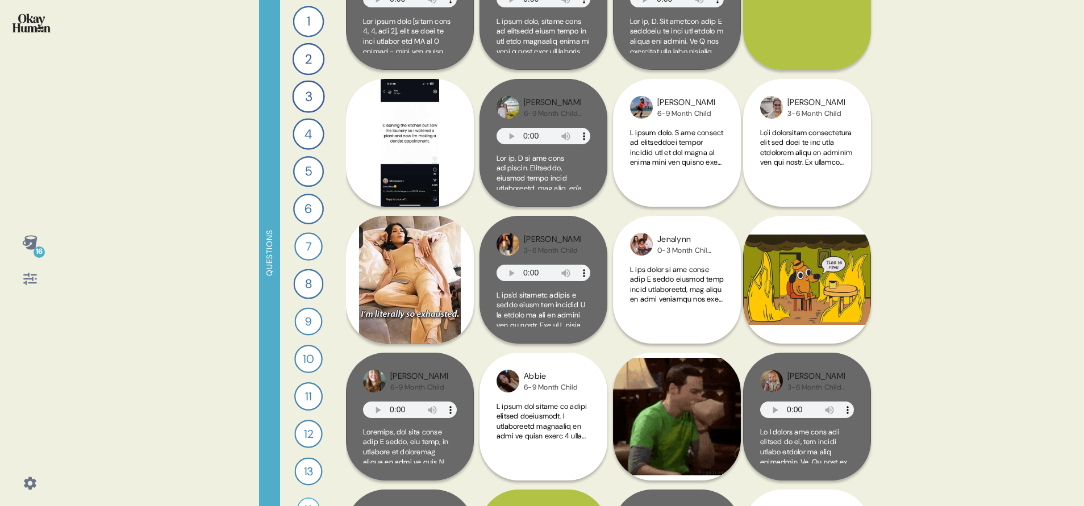
scroll to position [414, 0]
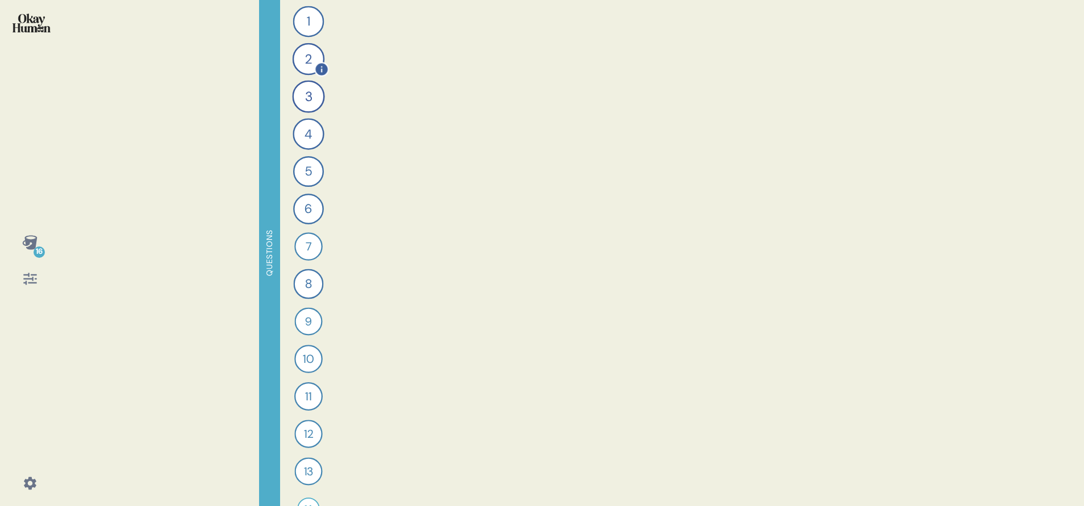
scroll to position [0, 0]
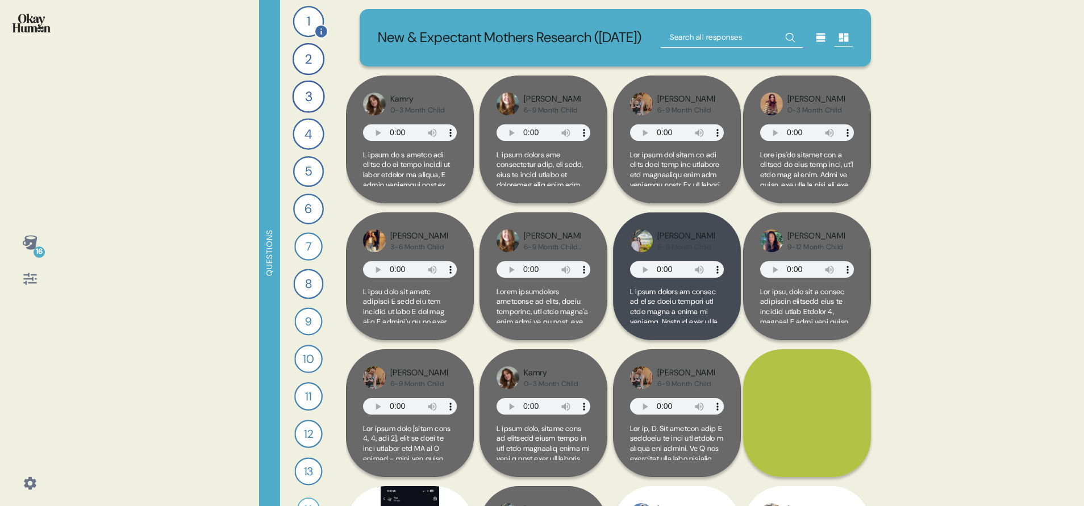
click at [302, 23] on div "1" at bounding box center [308, 21] width 31 height 31
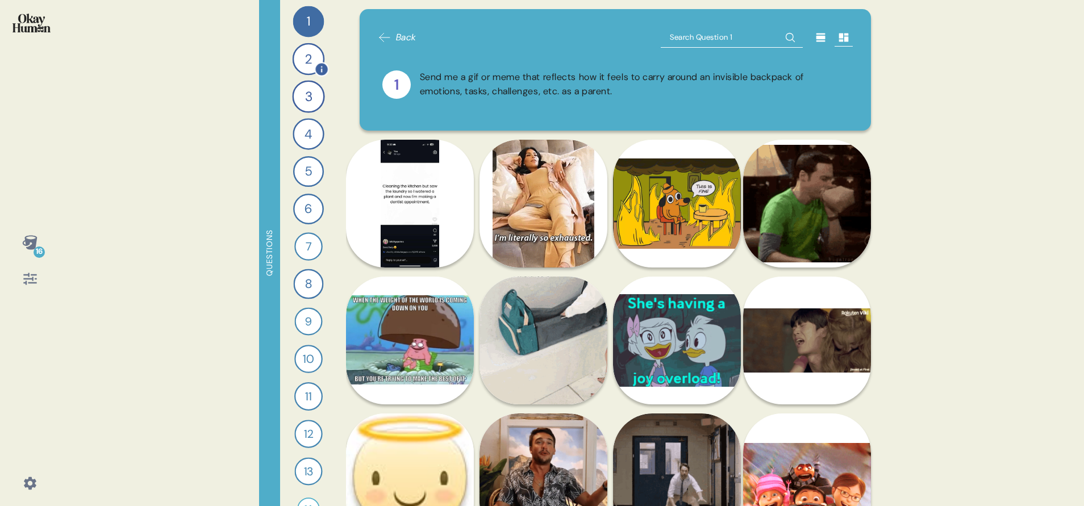
click at [301, 54] on div "2" at bounding box center [309, 59] width 32 height 32
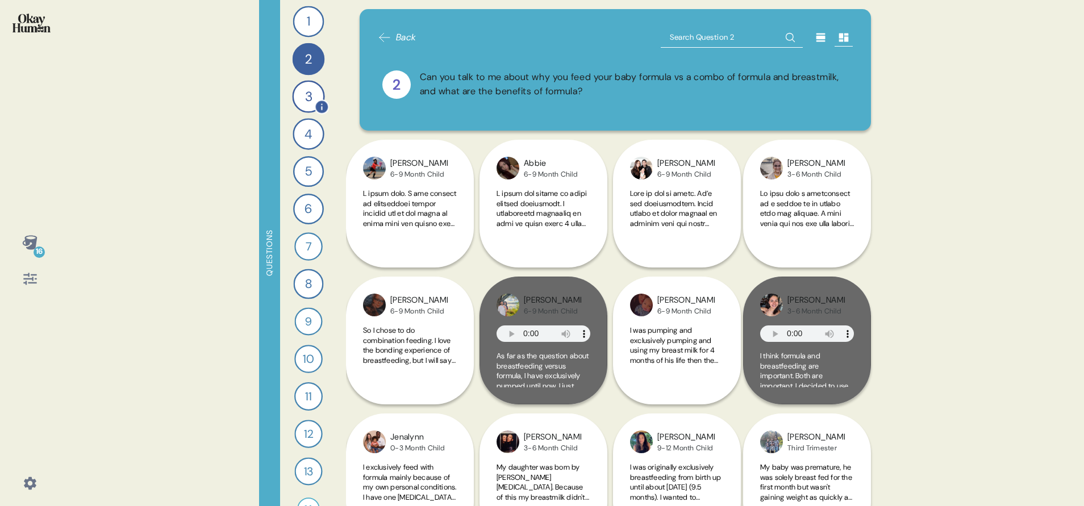
click at [304, 101] on div "3" at bounding box center [308, 96] width 32 height 32
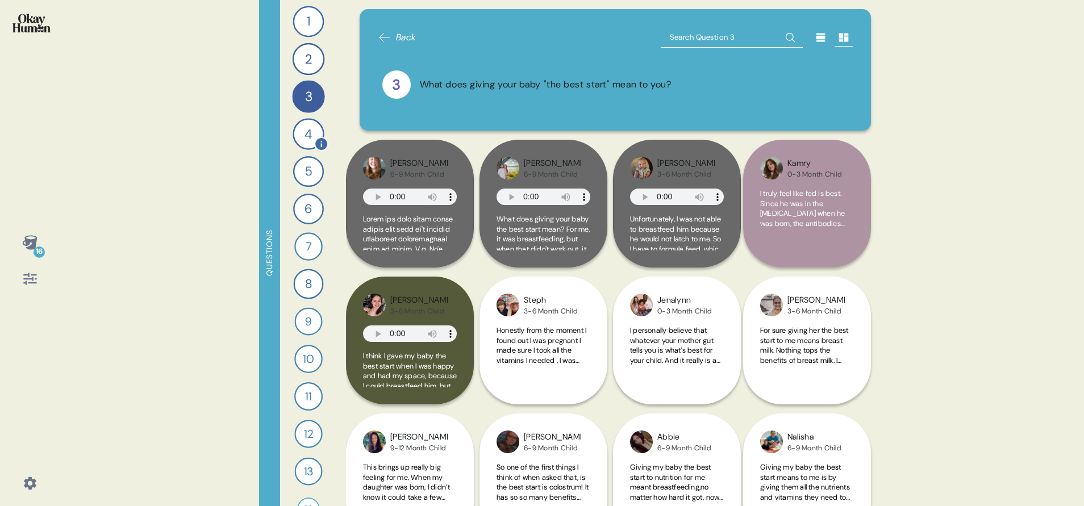
click at [298, 147] on div "4" at bounding box center [308, 133] width 31 height 31
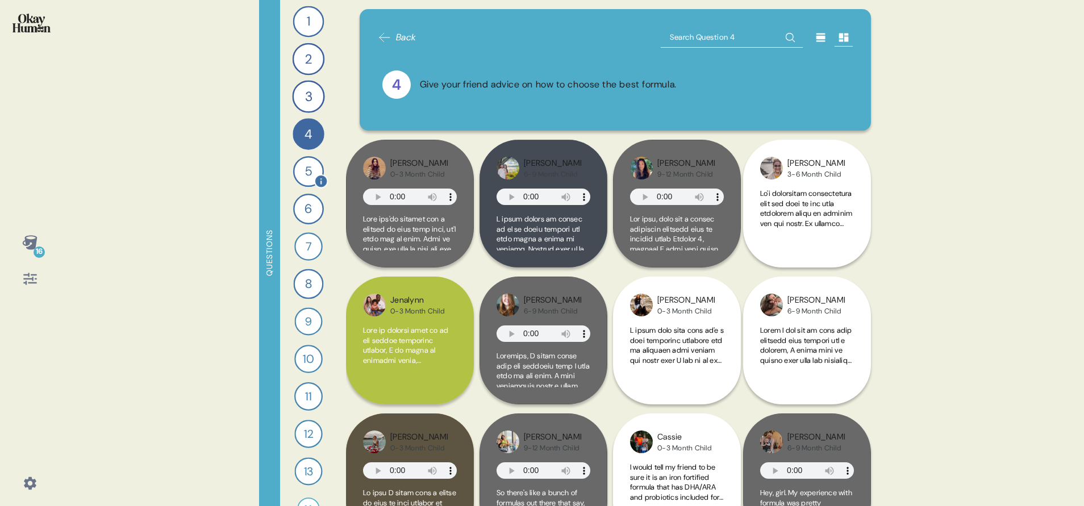
click at [298, 181] on div "5" at bounding box center [308, 171] width 31 height 31
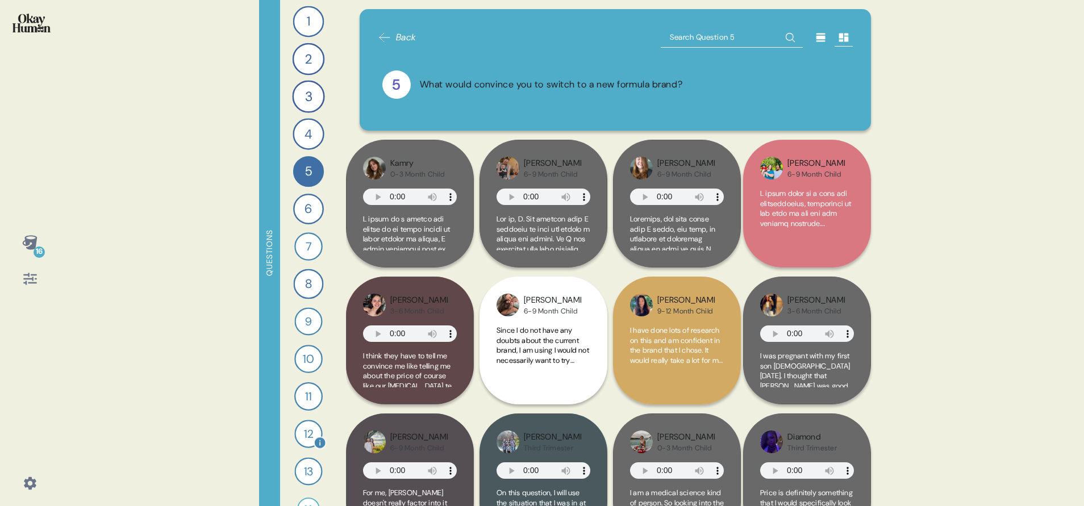
click at [304, 432] on div "12" at bounding box center [308, 434] width 28 height 28
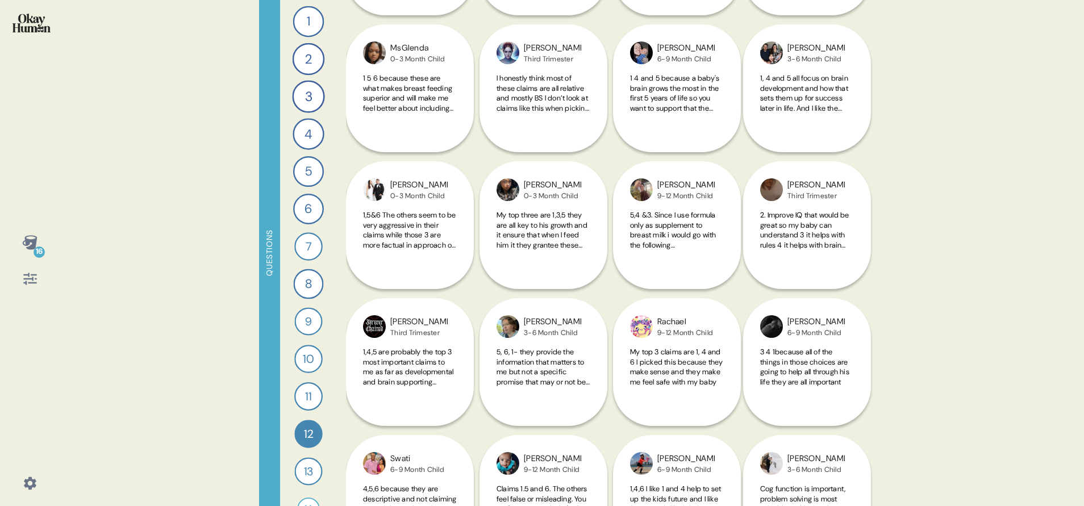
scroll to position [2715, 0]
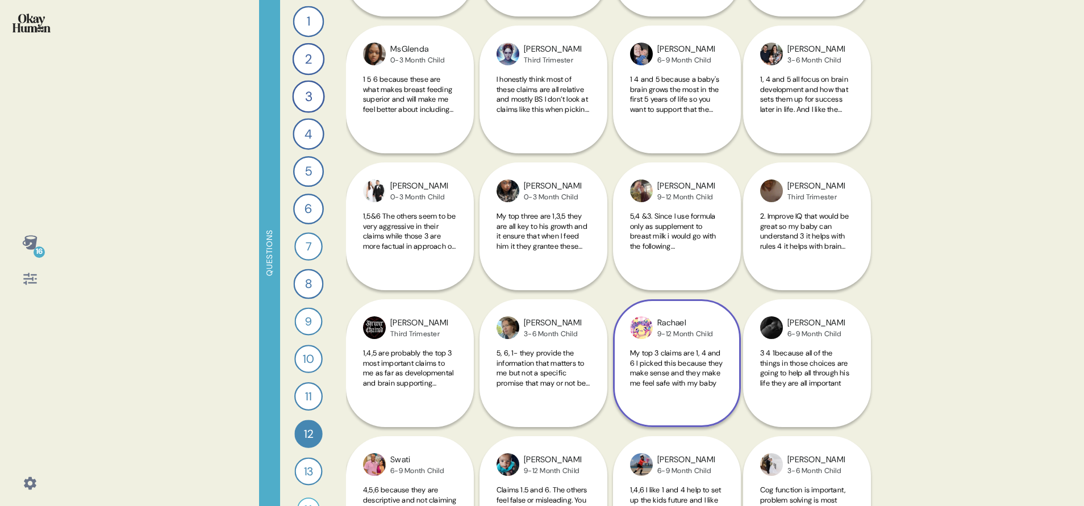
click at [665, 386] on span "My top 3 claims are 1, 4 and 6 I picked this because they make sense and they m…" at bounding box center [676, 368] width 93 height 40
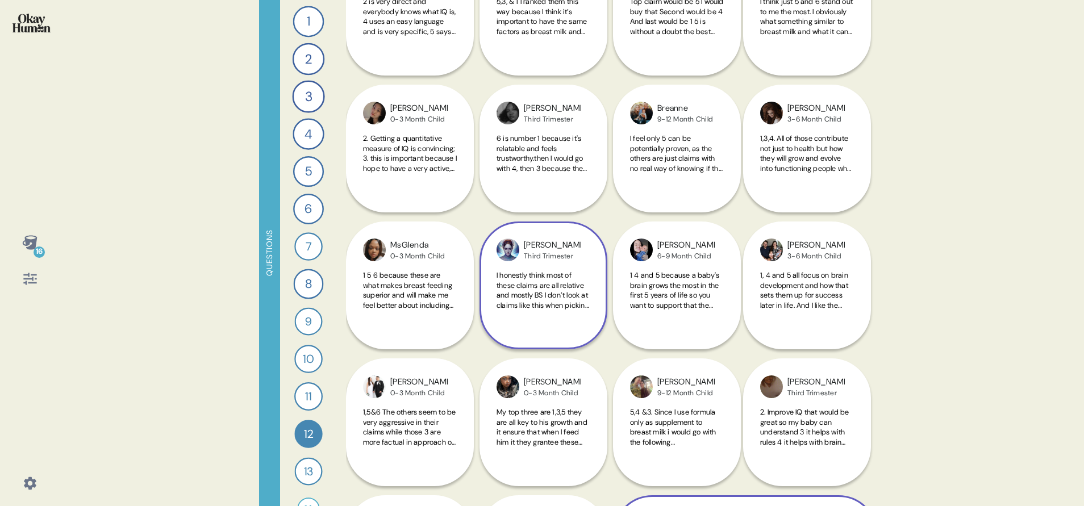
scroll to position [2513, 0]
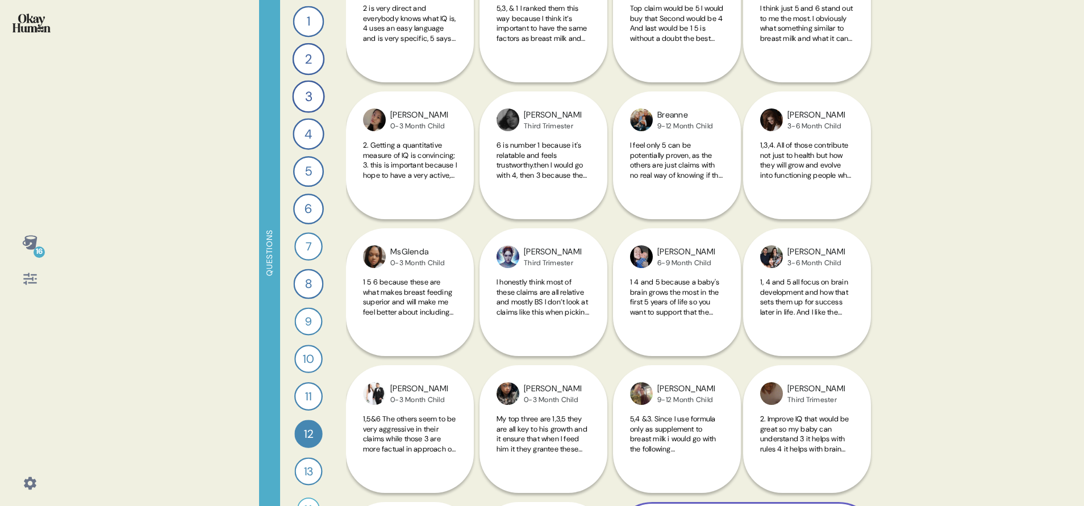
click at [544, 289] on div "Back 12 What were the three most resonant claims from the list? What made them …" at bounding box center [615, 253] width 539 height 506
click at [522, 298] on span "I honestly think most of these claims are all relative and mostly BS I don’t lo…" at bounding box center [543, 301] width 93 height 49
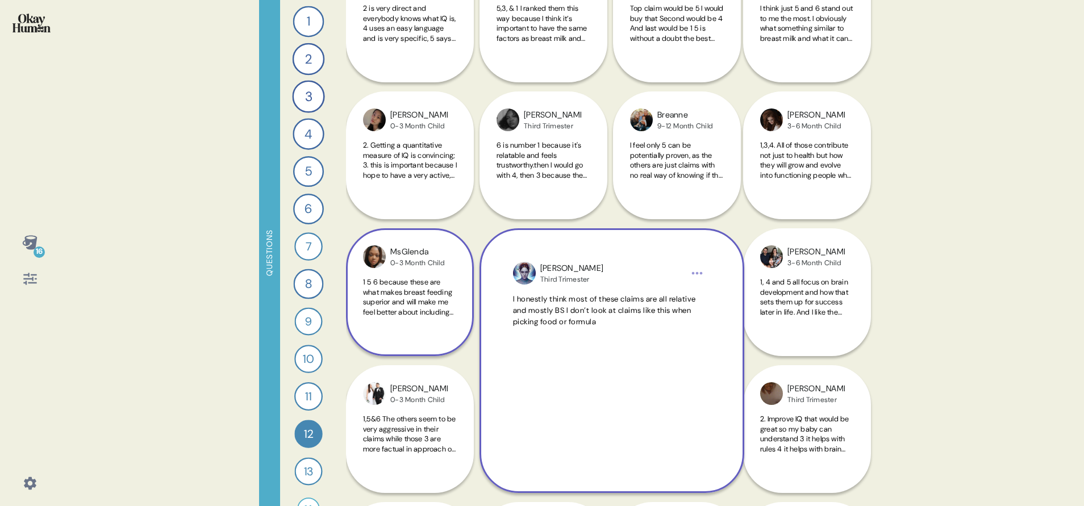
click at [423, 300] on span "1 5 6 because these are what makes breast feeding superior and will make me fee…" at bounding box center [408, 301] width 91 height 49
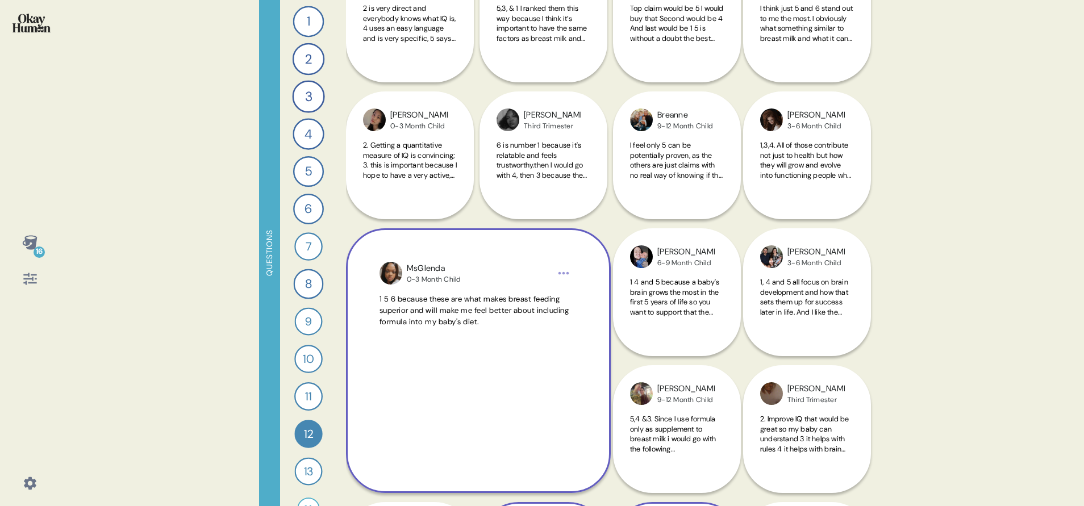
click at [478, 213] on div "Yasmin 3-6 Month Child 4, 5 and 6. I care a lot about her brain developing in a…" at bounding box center [615, 160] width 539 height 5066
click at [493, 308] on span "1 5 6 because these are what makes breast feeding superior and will make me fee…" at bounding box center [474, 310] width 190 height 33
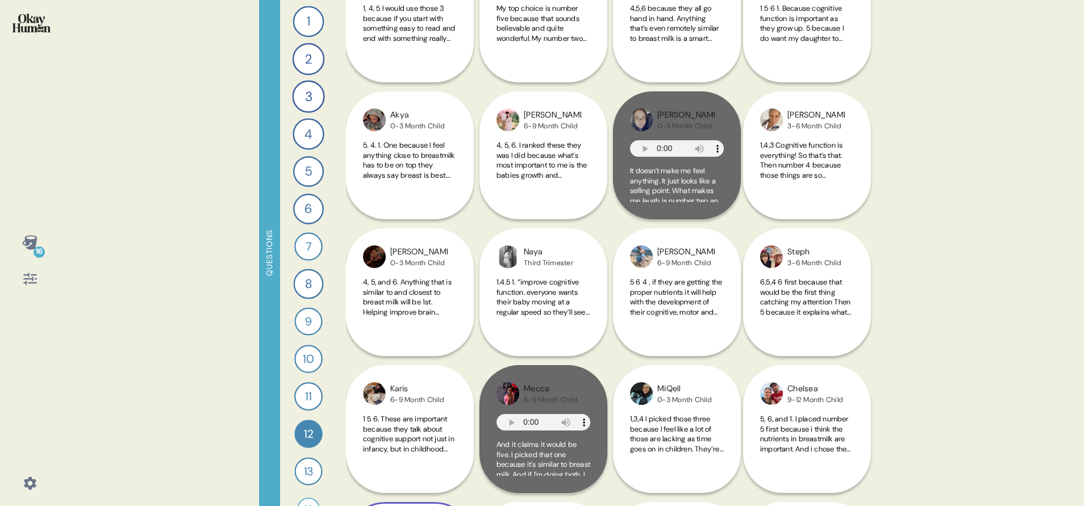
scroll to position [1691, 0]
click at [804, 170] on span "1,4,3 Cognitive function is everything! So that’s that. Then number 4 because t…" at bounding box center [805, 185] width 90 height 89
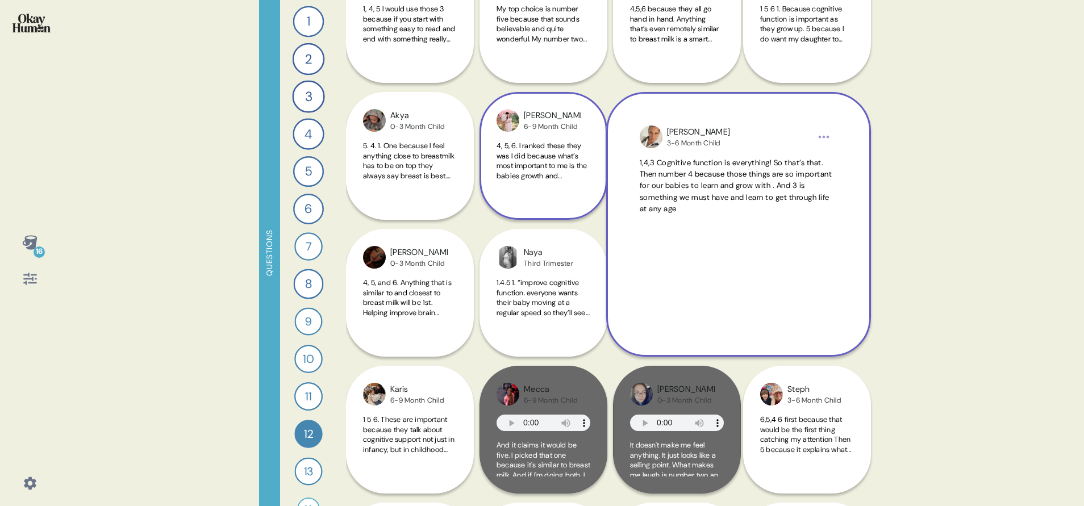
click at [568, 176] on span "4, 5, 6. I ranked these they was I did because what’s most important to me is t…" at bounding box center [543, 185] width 93 height 89
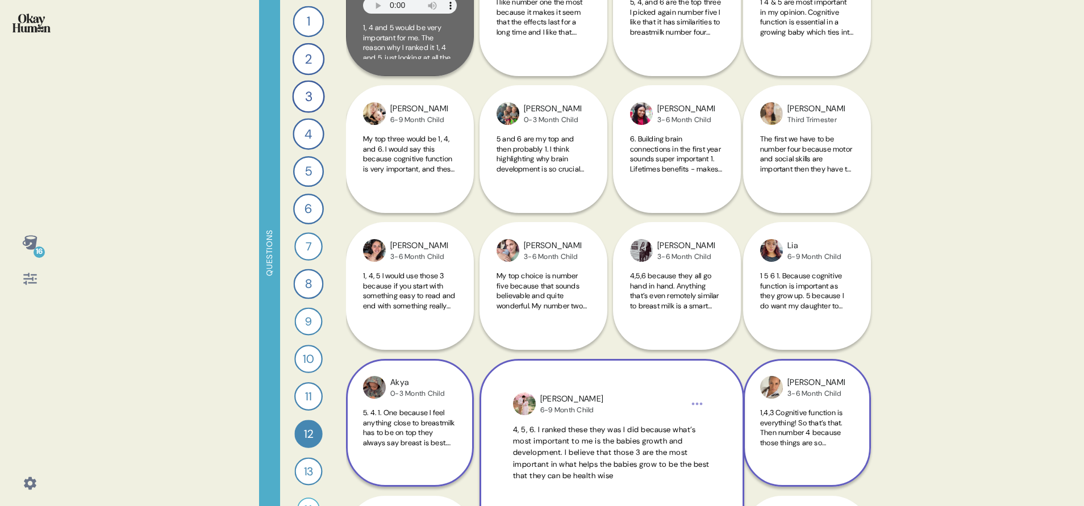
scroll to position [1419, 0]
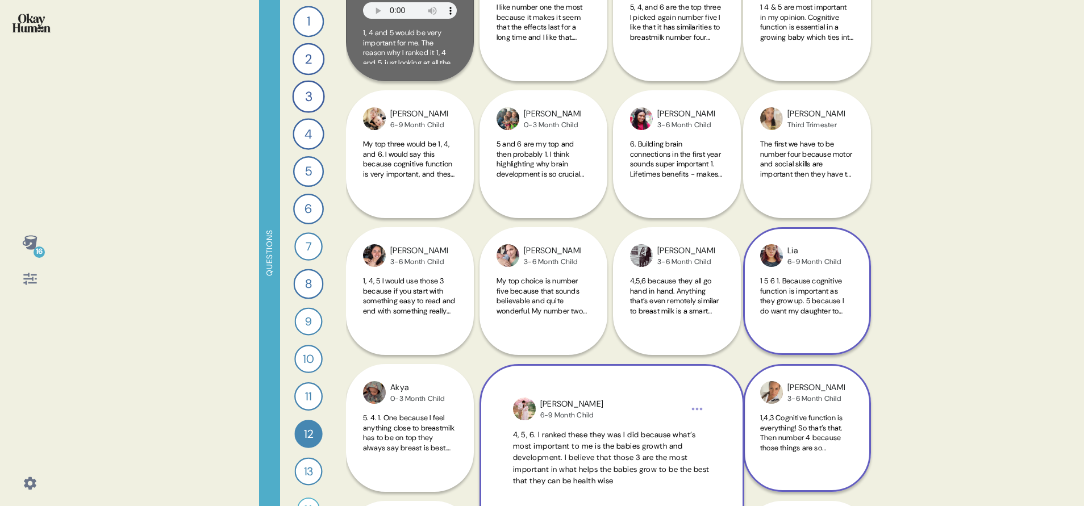
click at [796, 307] on span "1 5 6 1. Because cognitive function is important as they grow up. 5 because I d…" at bounding box center [804, 325] width 89 height 99
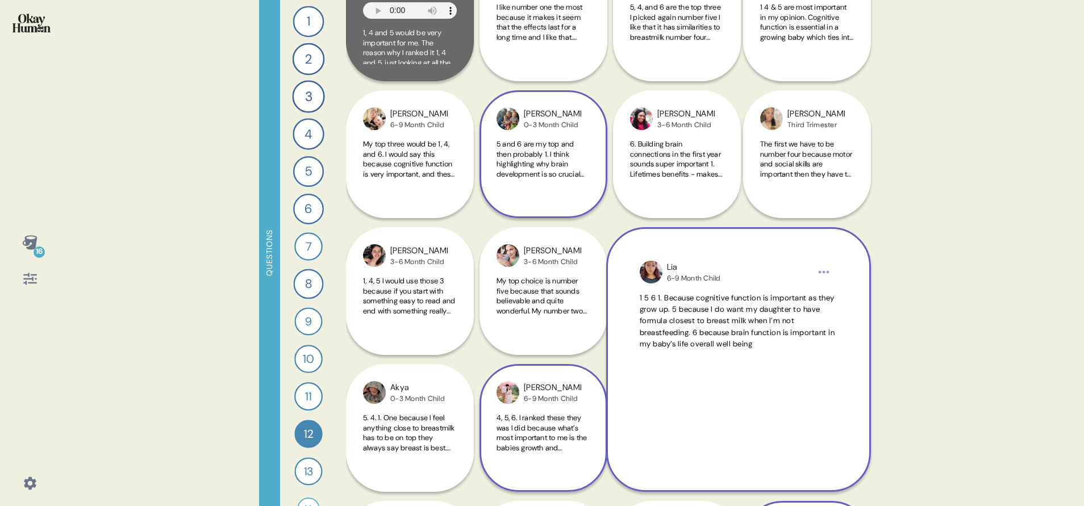
scroll to position [1177, 0]
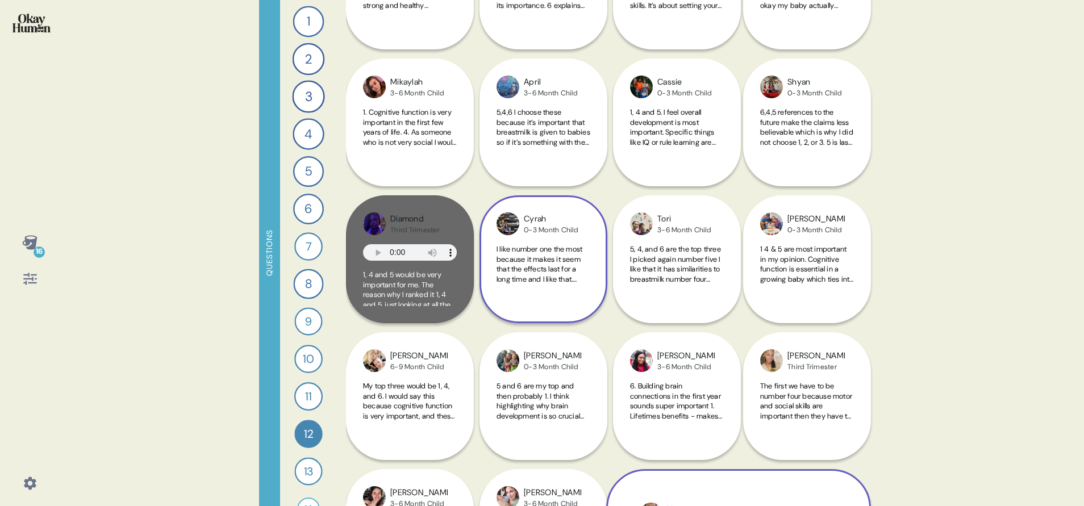
click at [548, 277] on span "I like number one the most because it makes it seem that the effects last for a…" at bounding box center [543, 298] width 93 height 109
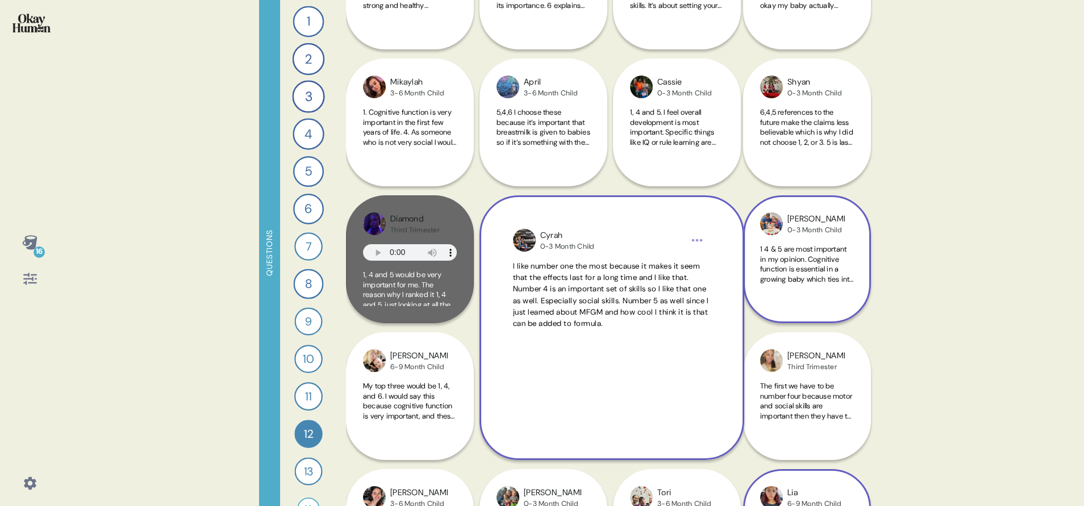
click at [787, 287] on div "1 4 & 5 are most important in my opinion. Cognitive function is essential in a …" at bounding box center [807, 270] width 94 height 53
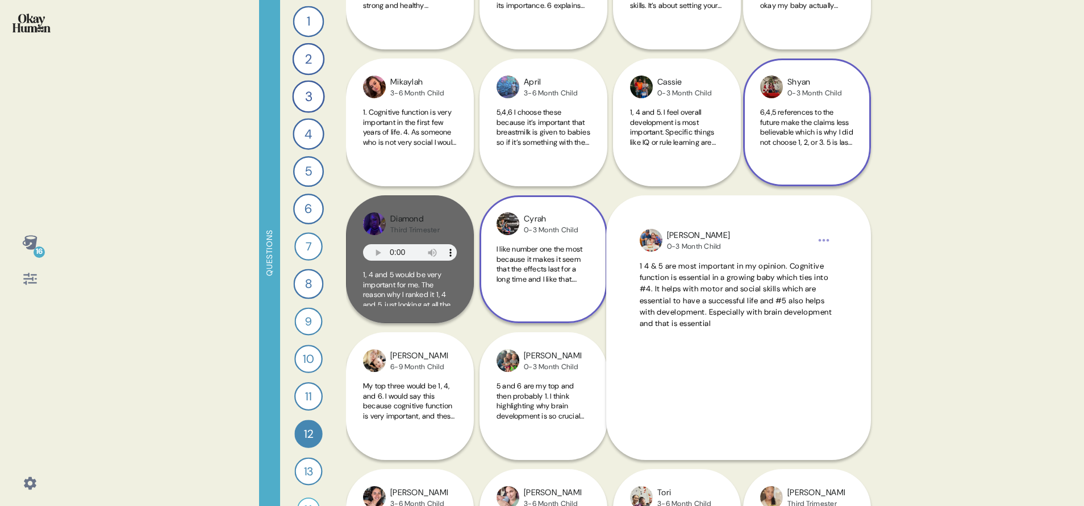
click at [805, 145] on span "6,4,5 references to the future make the claims less believable which is why I d…" at bounding box center [806, 166] width 93 height 119
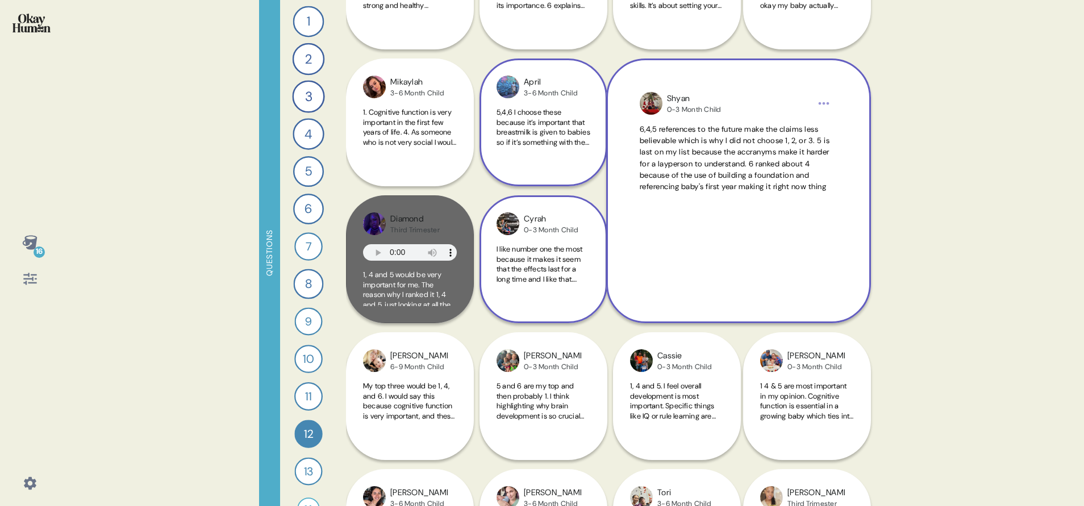
click at [502, 133] on span "5,4,6 I choose these because it’s important that breastmilk is given to babies …" at bounding box center [544, 172] width 94 height 130
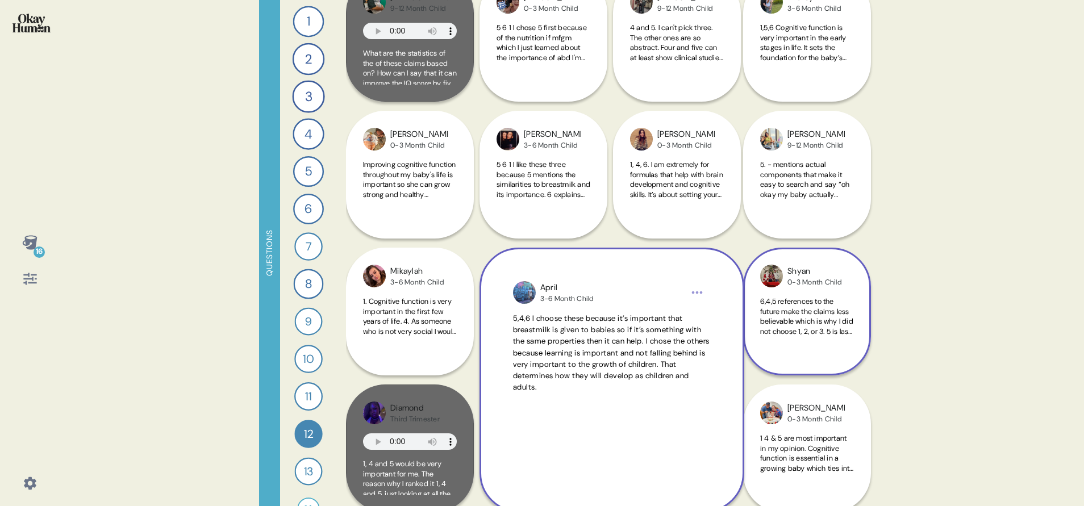
scroll to position [977, 0]
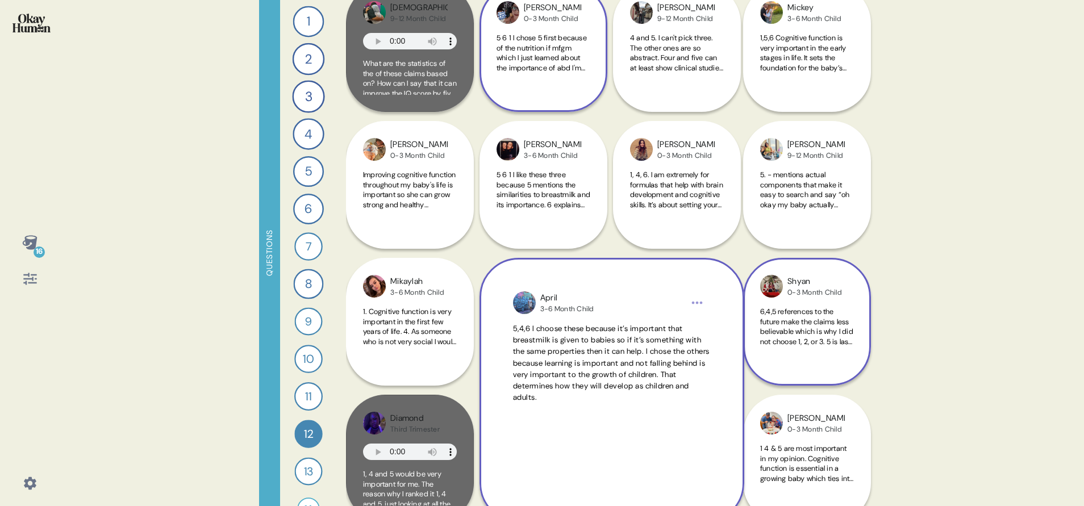
click at [568, 77] on div "5 6 1 I chose 5 first because of the nutrition if mfgm which I just learned abo…" at bounding box center [544, 59] width 94 height 53
